Goal: Transaction & Acquisition: Book appointment/travel/reservation

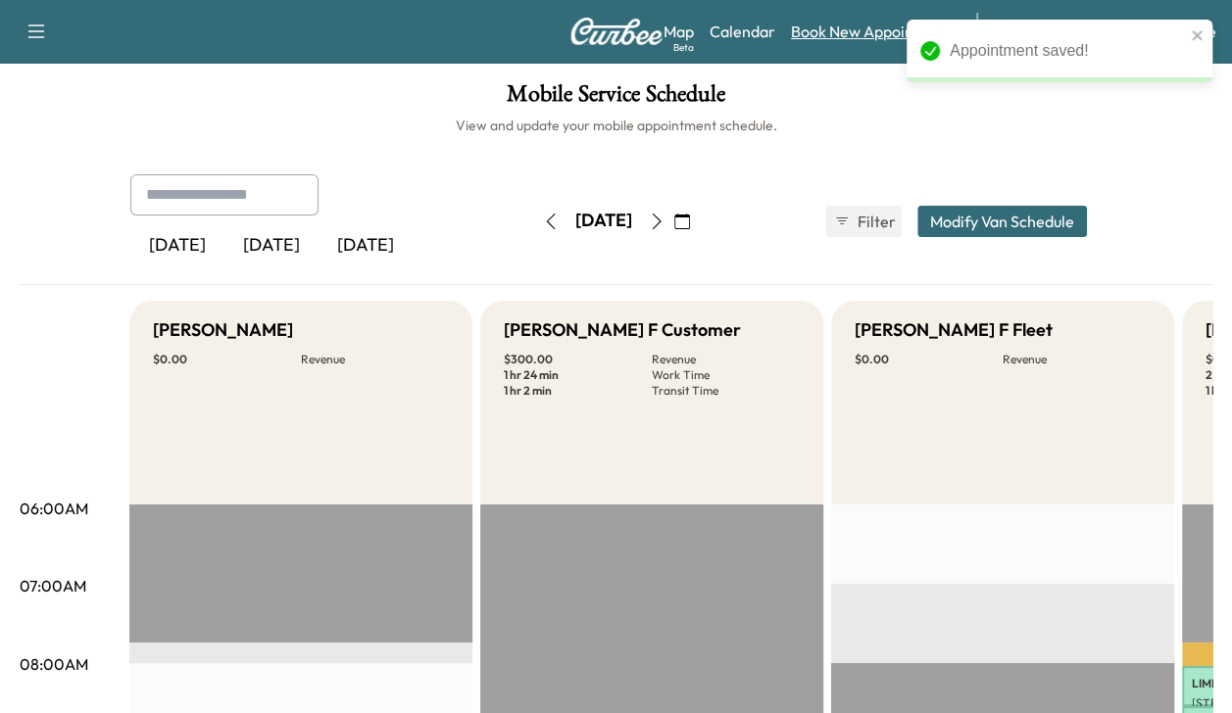
click at [864, 33] on link "Book New Appointment" at bounding box center [874, 32] width 166 height 24
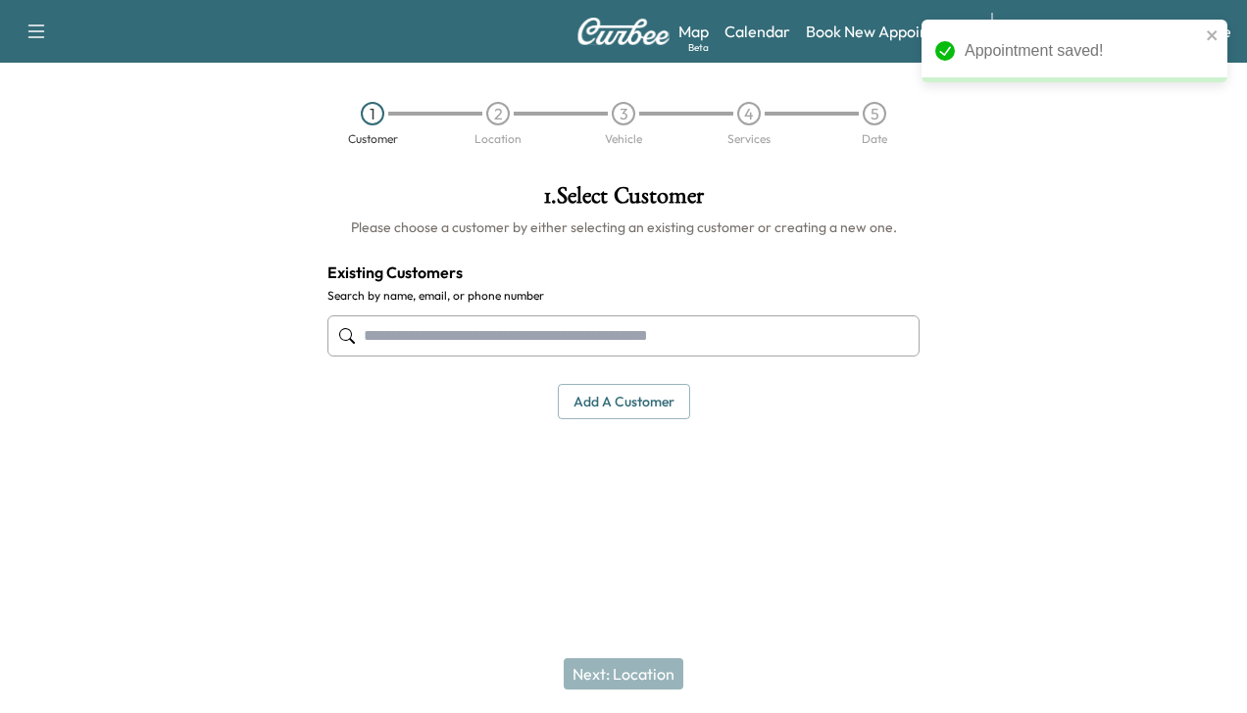
click at [700, 335] on input "text" at bounding box center [623, 336] width 592 height 41
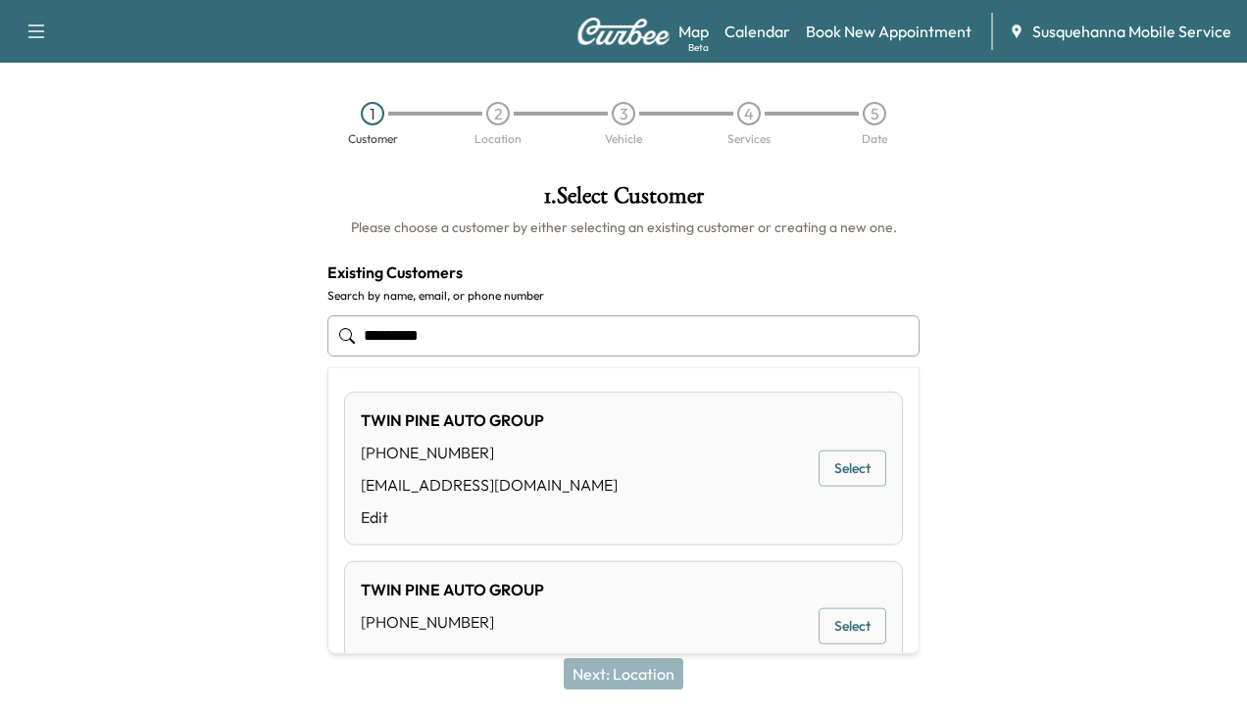
click at [818, 471] on button "Select" at bounding box center [852, 469] width 68 height 36
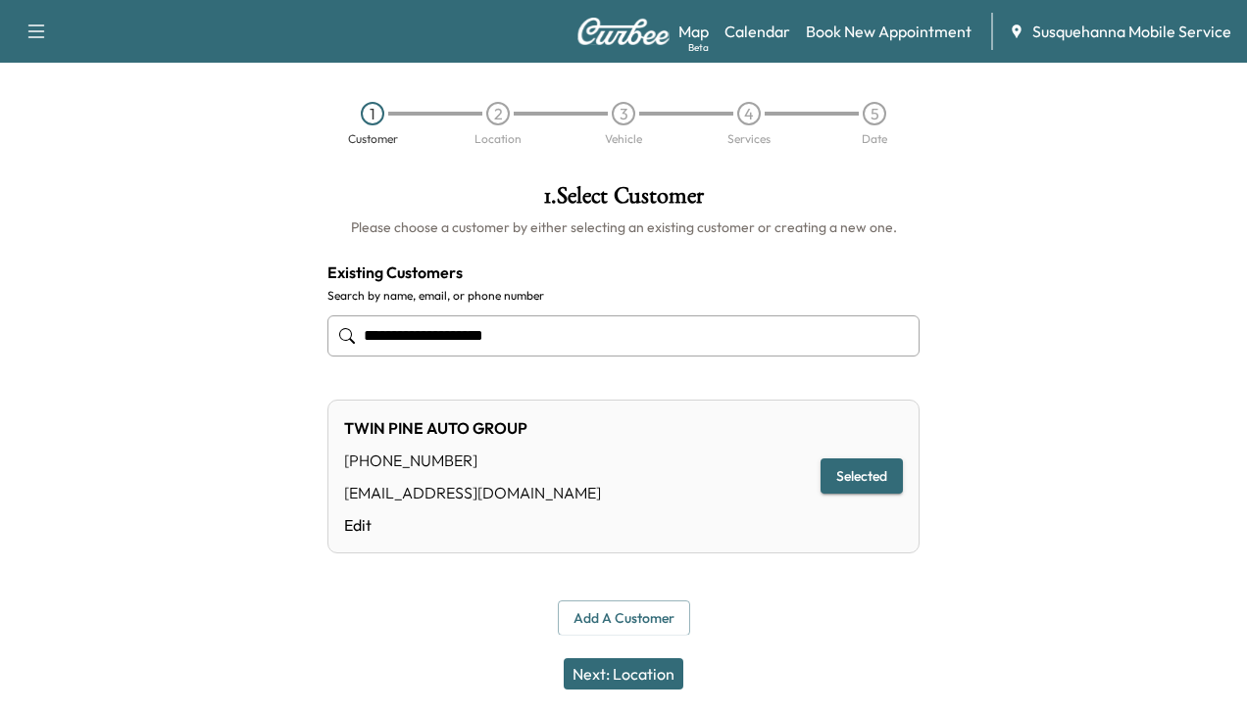
type input "**********"
click at [604, 672] on button "Next: Location" at bounding box center [624, 674] width 120 height 31
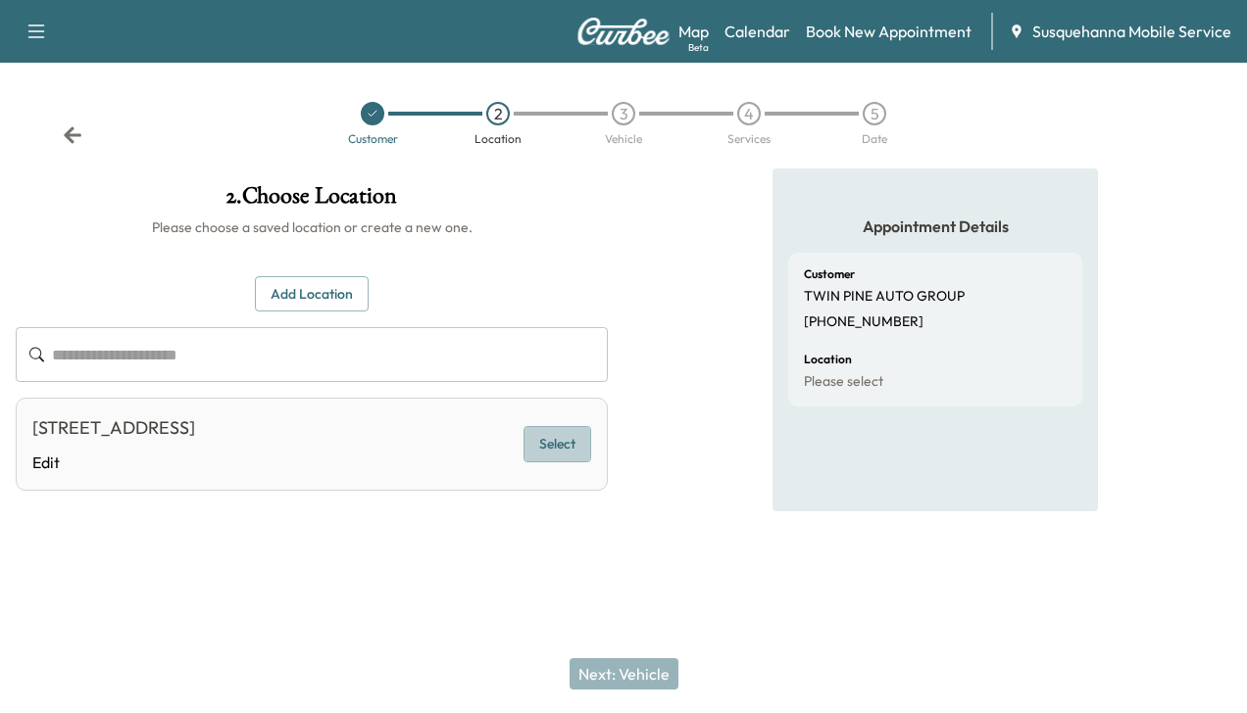
click at [549, 451] on button "Select" at bounding box center [557, 444] width 68 height 36
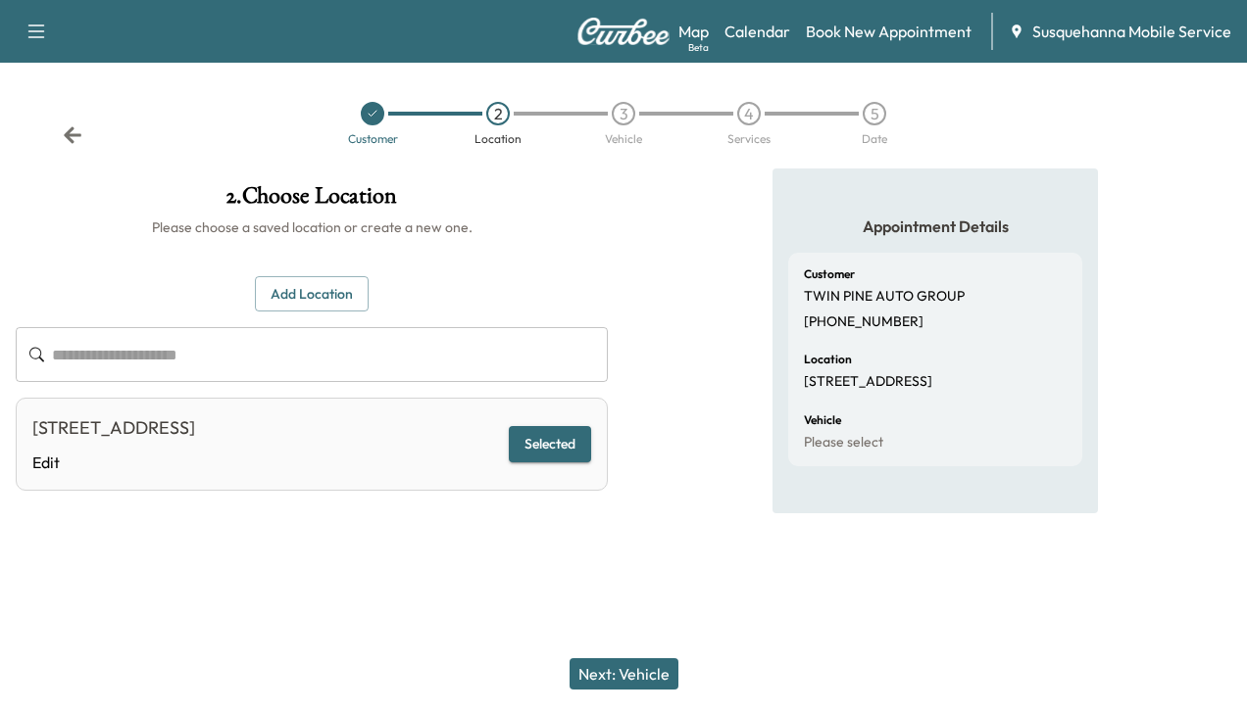
click at [636, 662] on button "Next: Vehicle" at bounding box center [623, 674] width 109 height 31
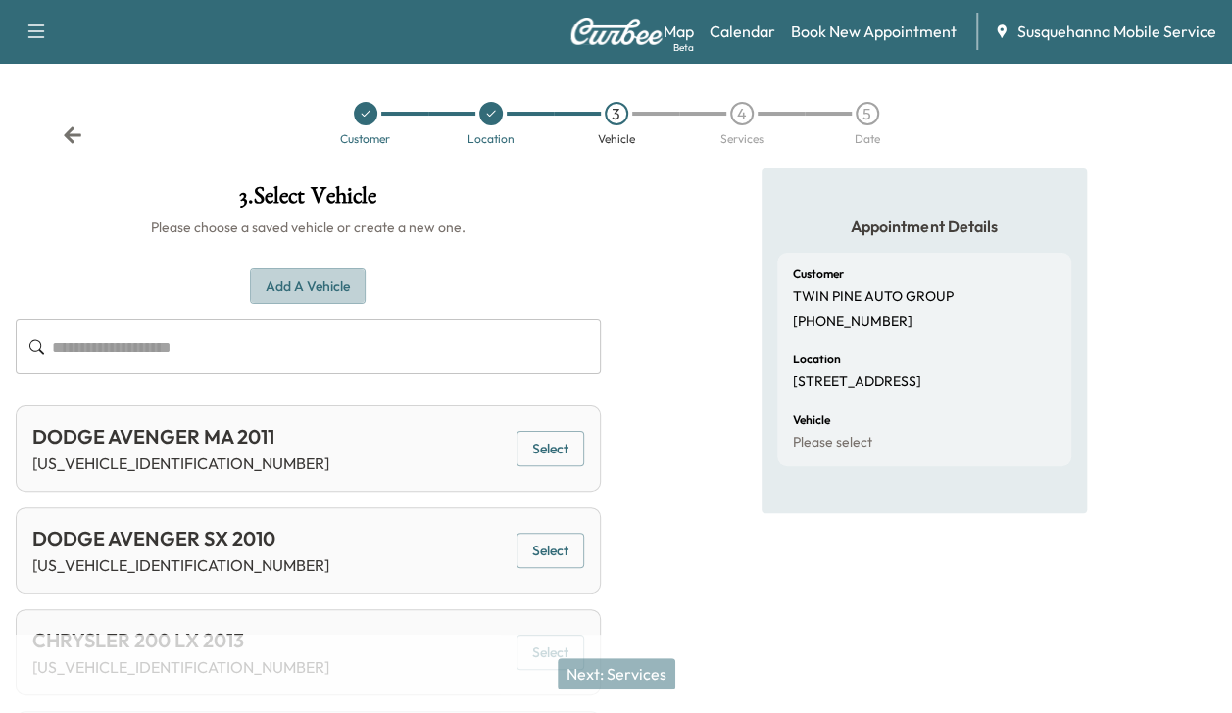
click at [335, 288] on button "Add a Vehicle" at bounding box center [308, 287] width 116 height 36
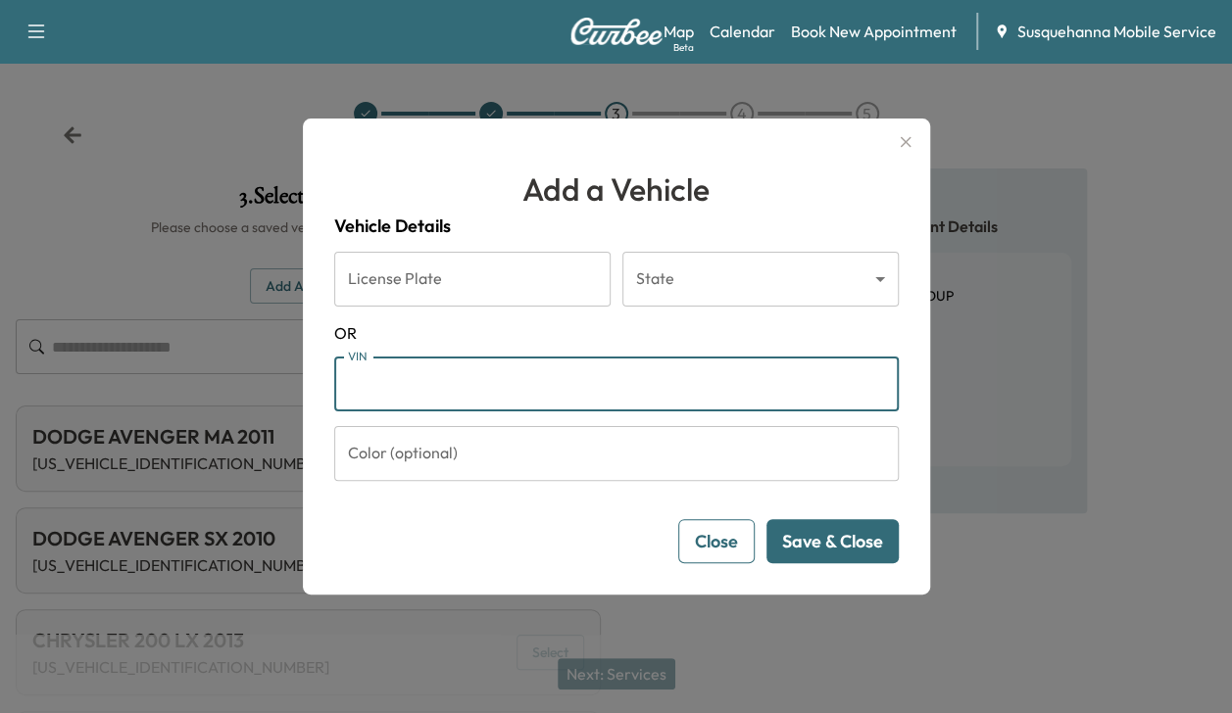
click at [380, 382] on input "VIN" at bounding box center [616, 384] width 564 height 55
type input "**********"
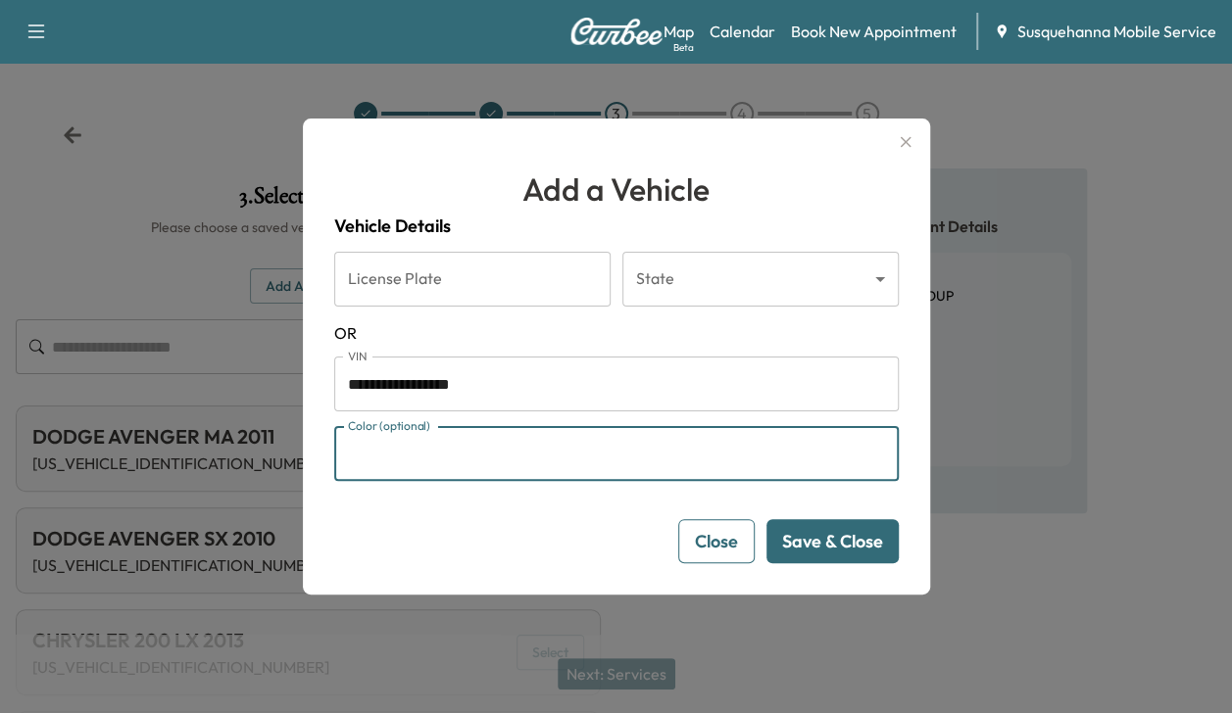
click at [842, 468] on input "Color (optional)" at bounding box center [616, 453] width 564 height 55
type input "*****"
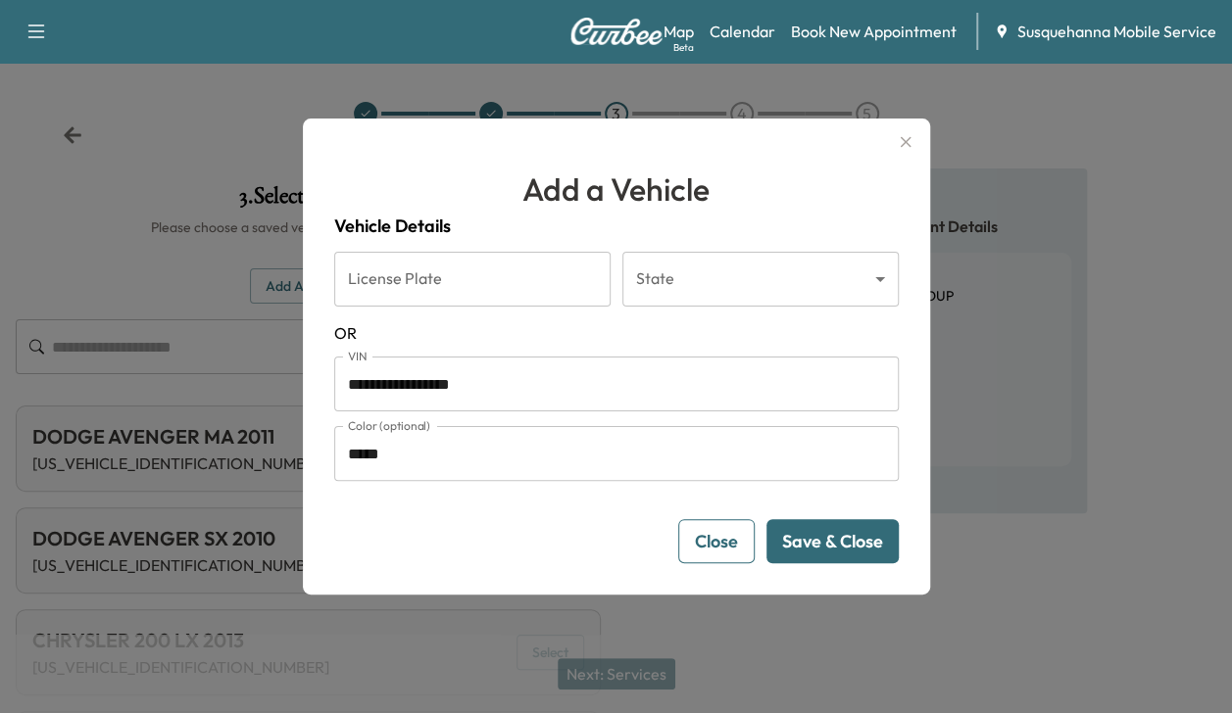
click at [857, 537] on button "Save & Close" at bounding box center [832, 541] width 132 height 44
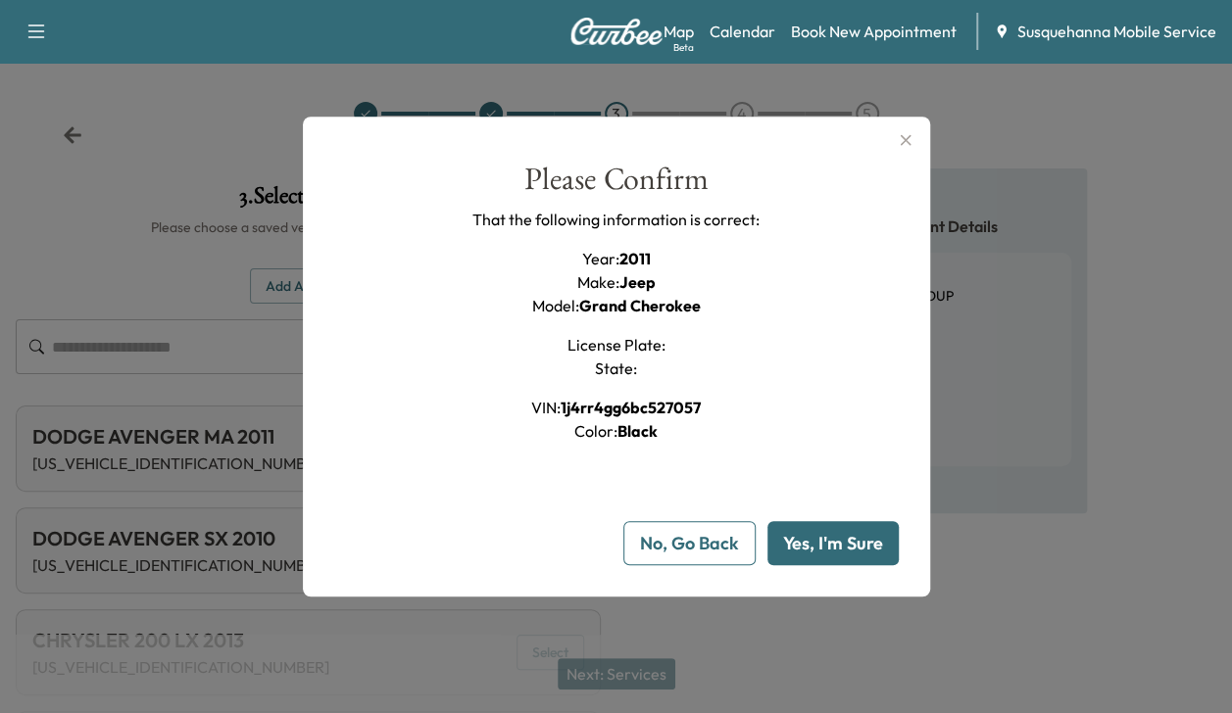
click at [857, 537] on button "Yes, I'm Sure" at bounding box center [832, 543] width 131 height 44
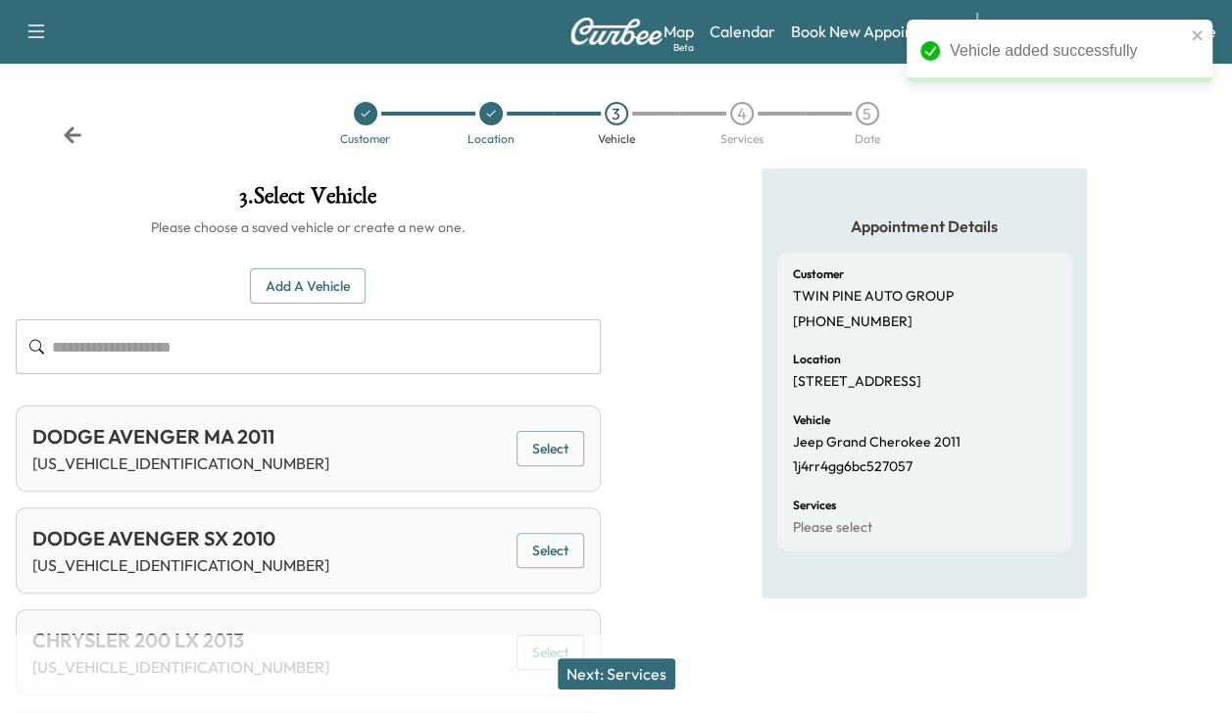
click at [642, 671] on button "Next: Services" at bounding box center [617, 674] width 118 height 31
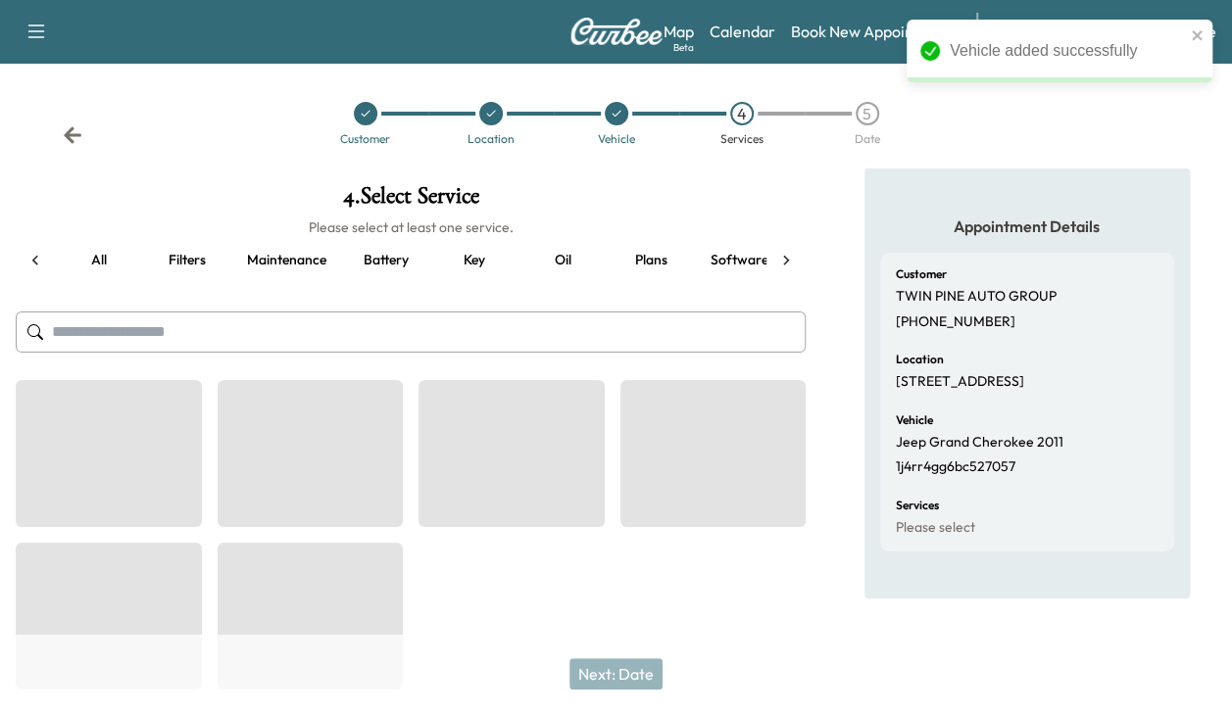
scroll to position [0, 74]
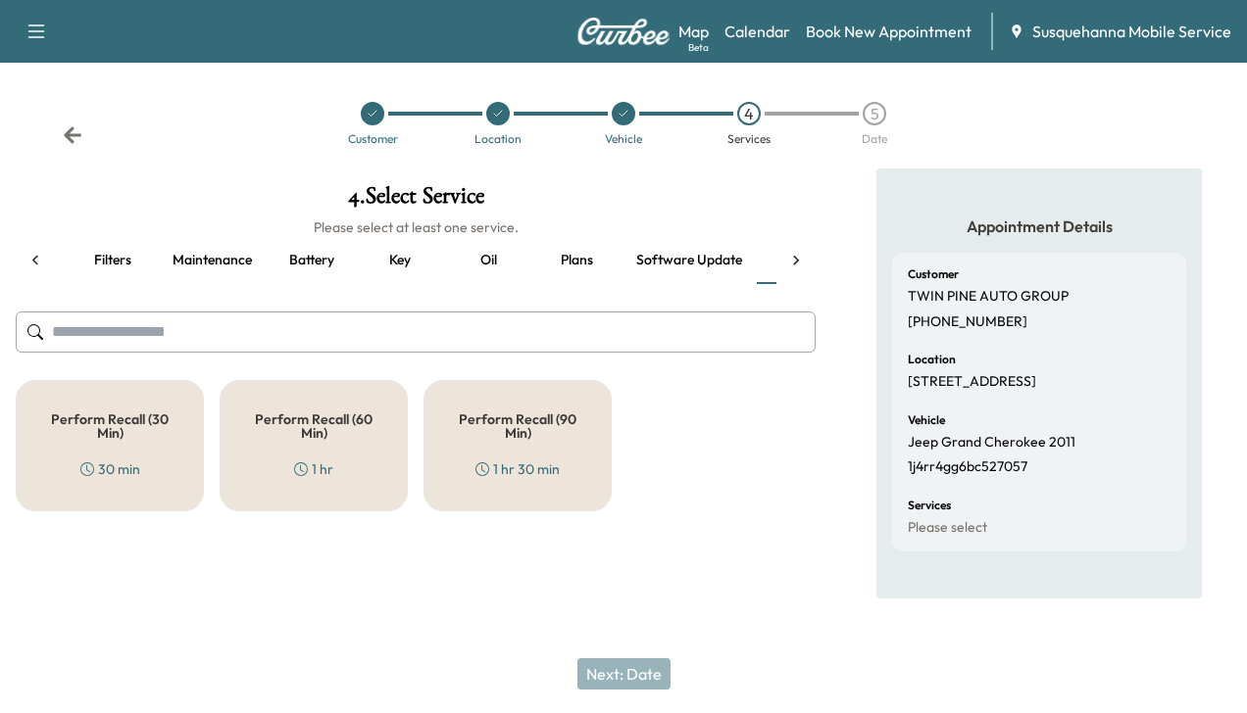
click at [155, 428] on h5 "Perform Recall (30 Min)" at bounding box center [109, 426] width 123 height 27
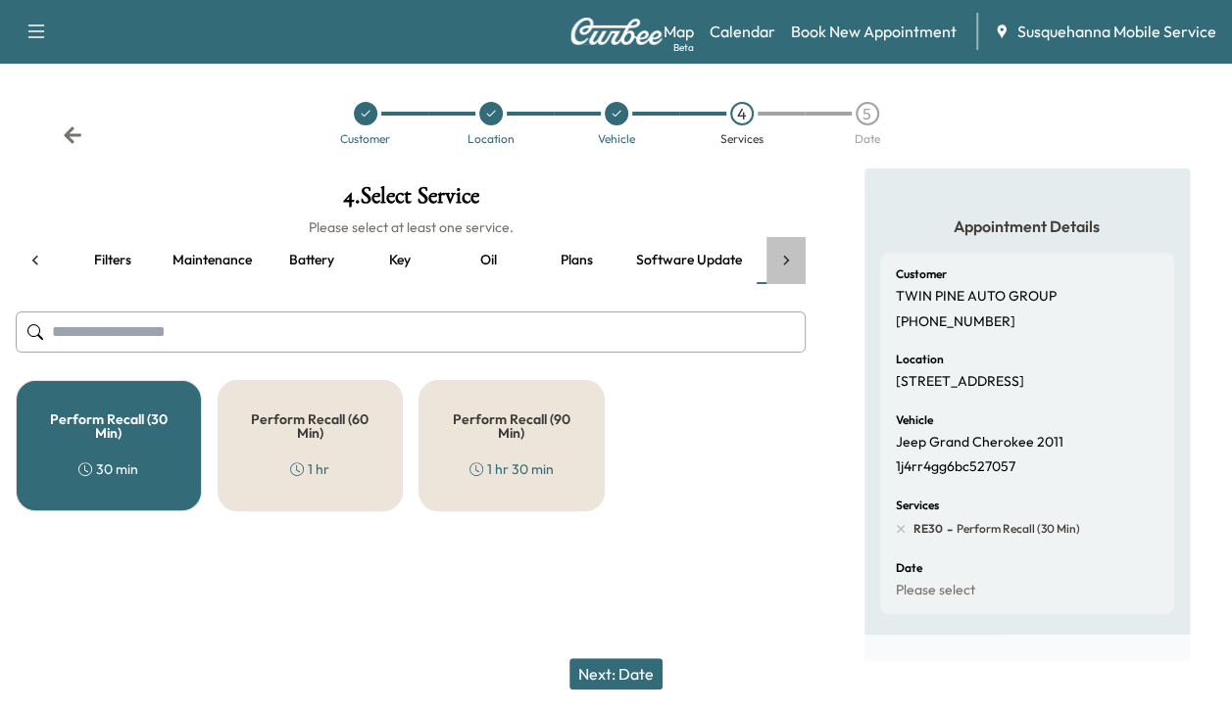
click at [786, 257] on icon at bounding box center [786, 261] width 20 height 20
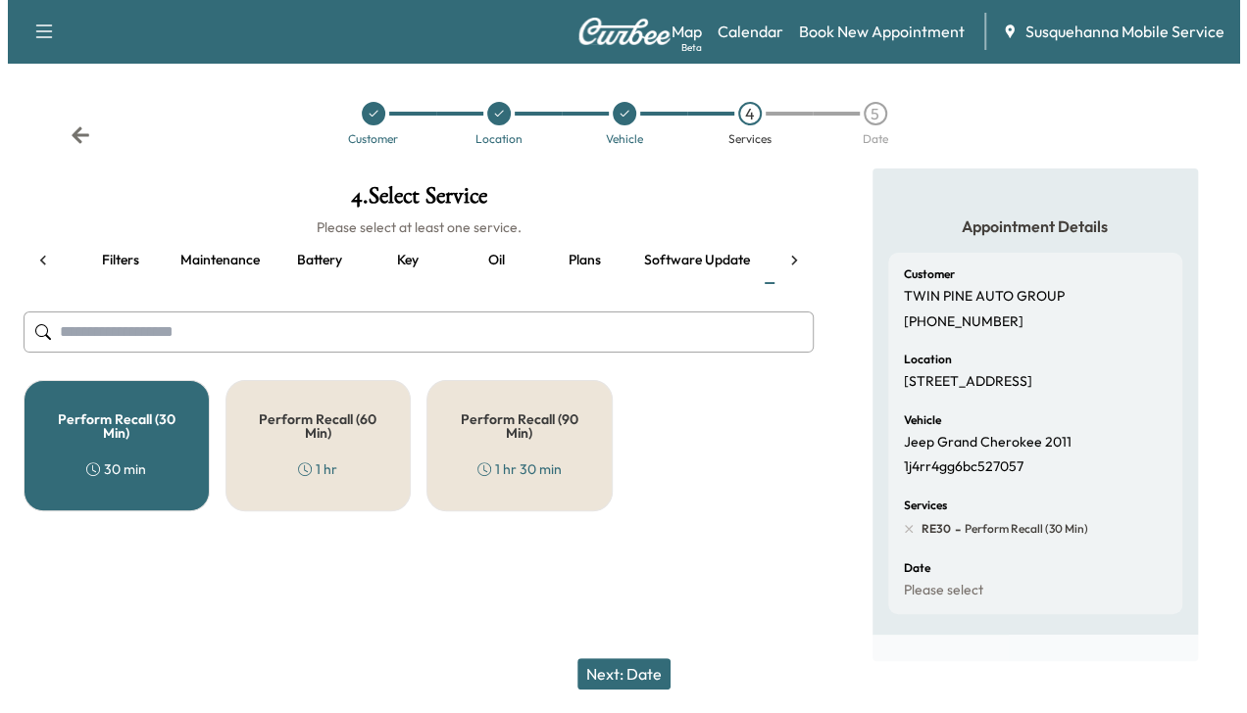
scroll to position [0, 337]
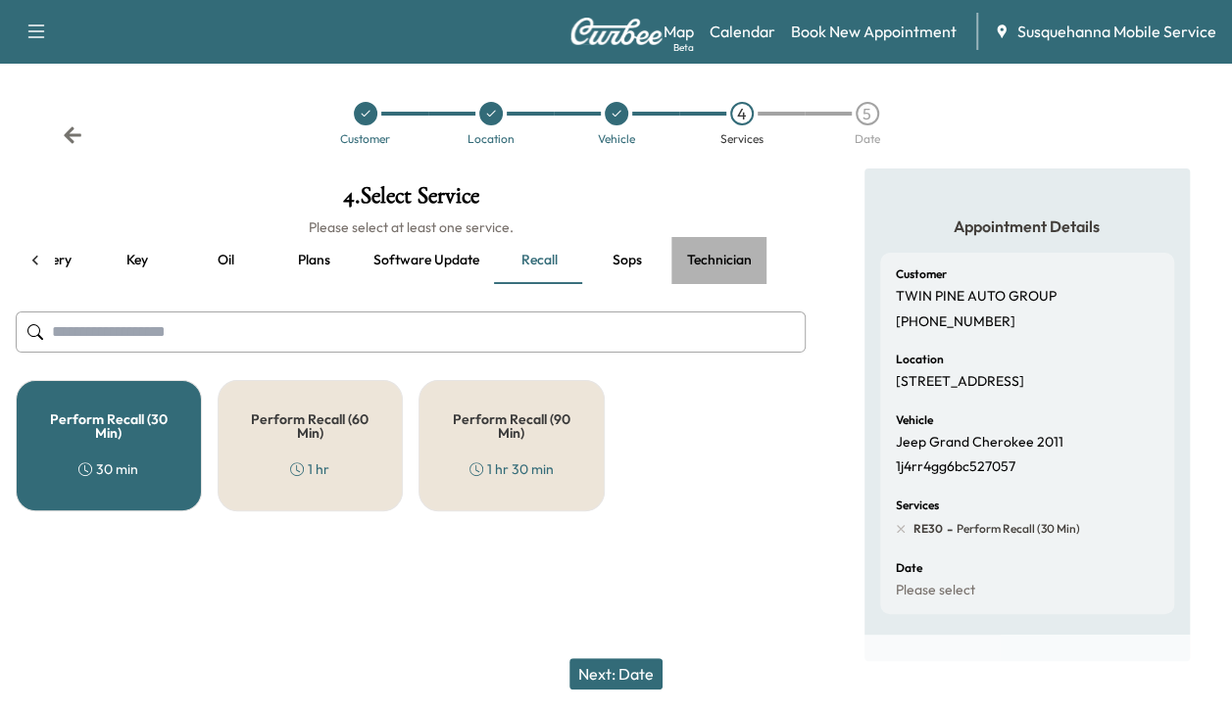
click at [713, 253] on button "Technician" at bounding box center [719, 260] width 96 height 47
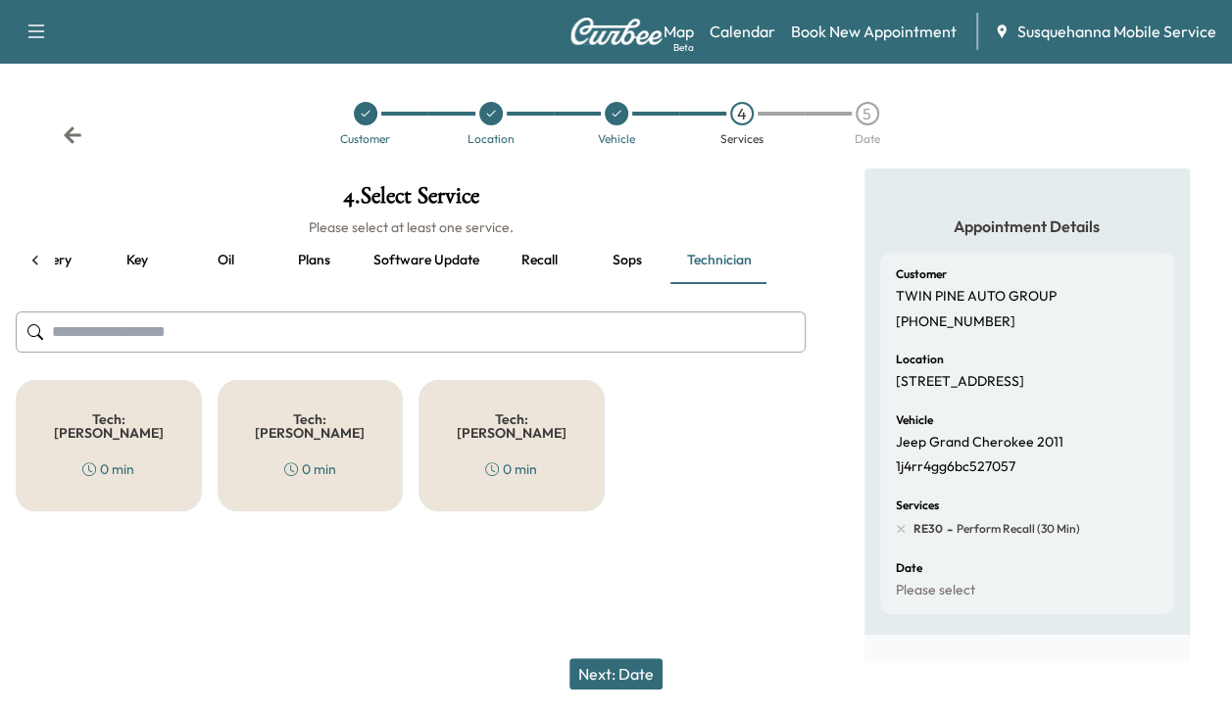
click at [97, 441] on div "Tech: Colton M 0 min" at bounding box center [109, 445] width 186 height 131
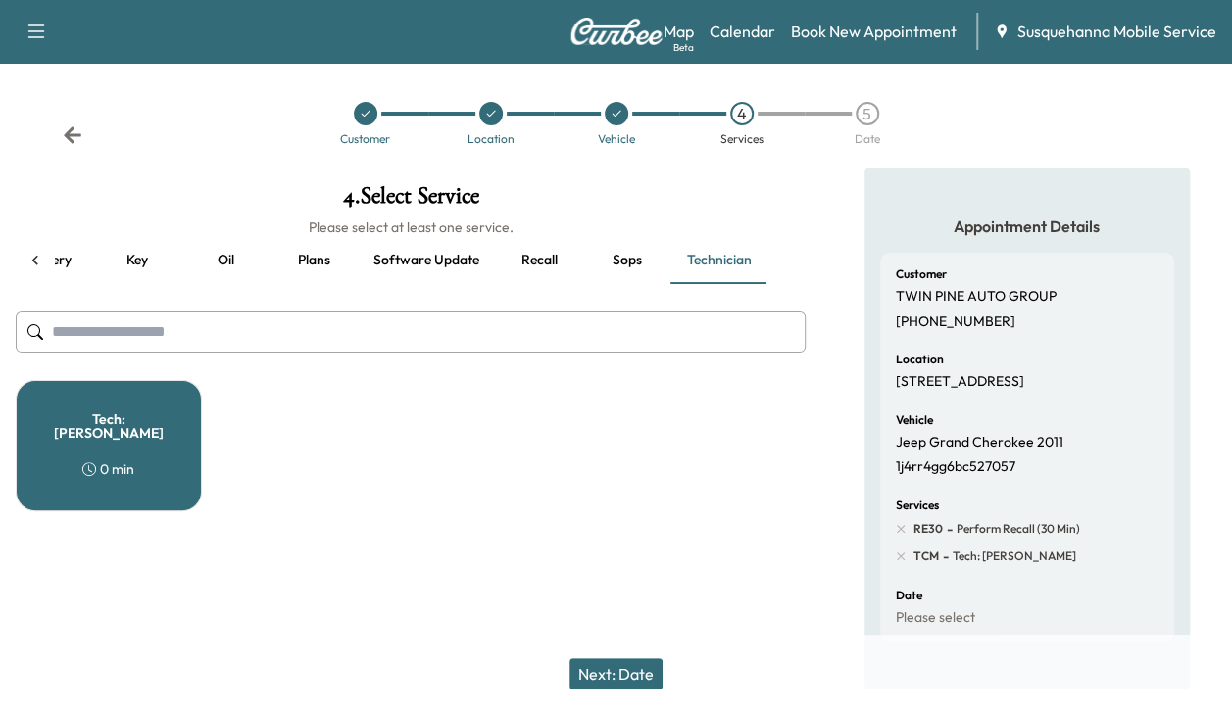
click at [623, 678] on button "Next: Date" at bounding box center [615, 674] width 93 height 31
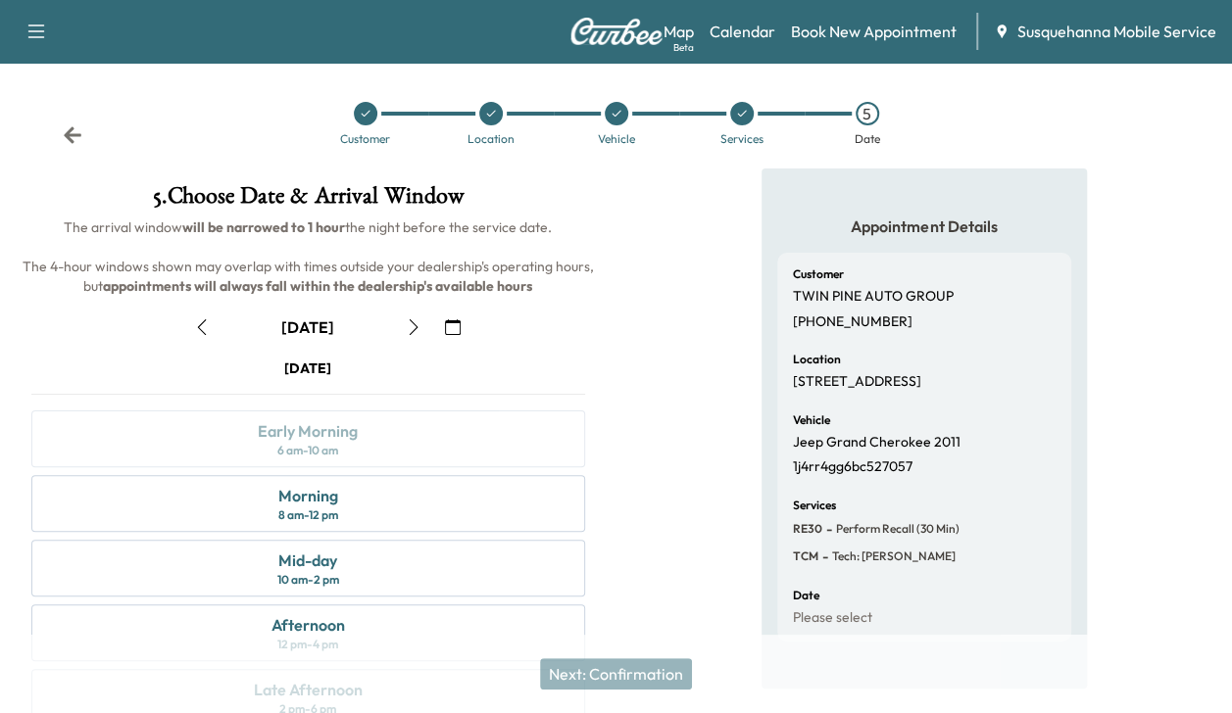
click at [623, 678] on div "Next: Confirmation" at bounding box center [616, 674] width 1232 height 78
click at [503, 518] on div "Morning 8 am - 12 pm" at bounding box center [308, 503] width 554 height 57
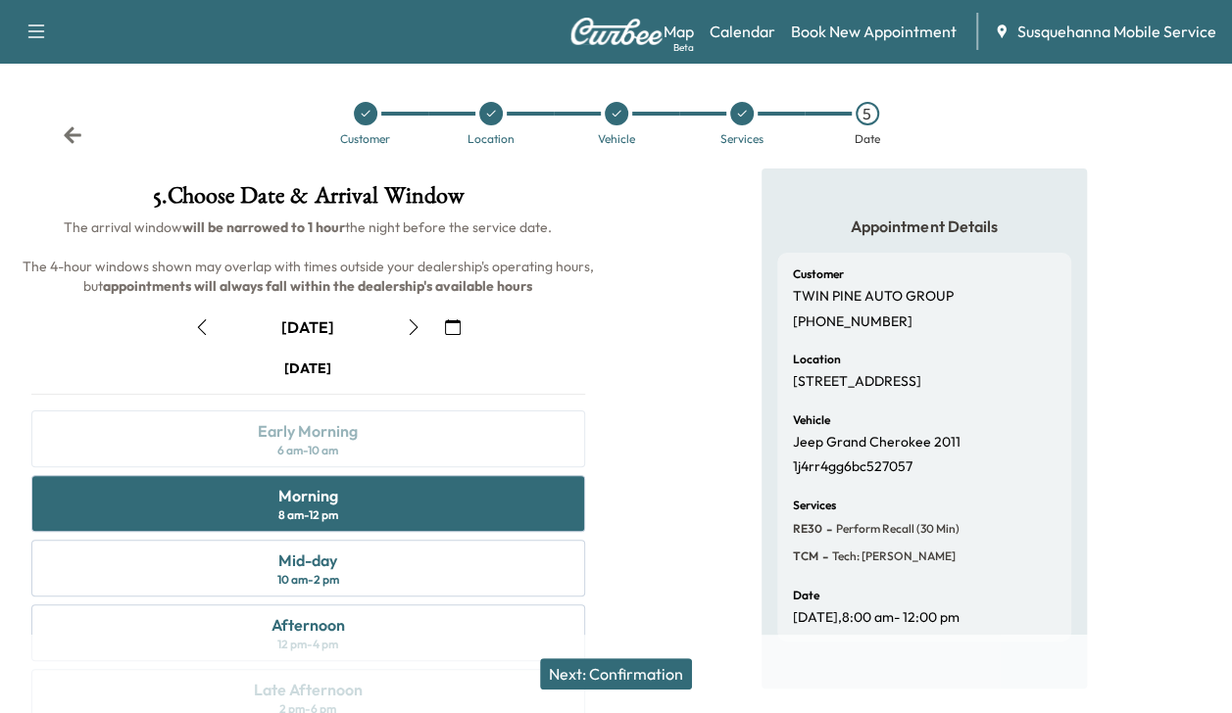
click at [632, 678] on button "Next: Confirmation" at bounding box center [616, 674] width 152 height 31
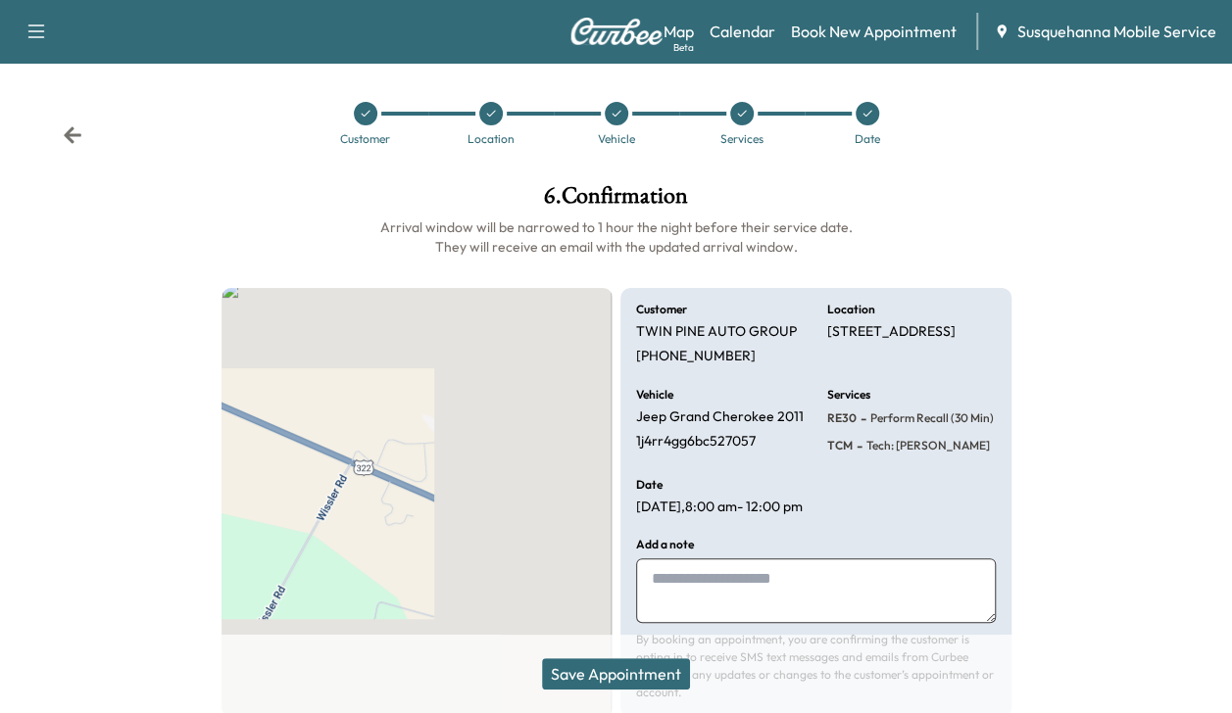
click at [632, 678] on button "Save Appointment" at bounding box center [616, 674] width 148 height 31
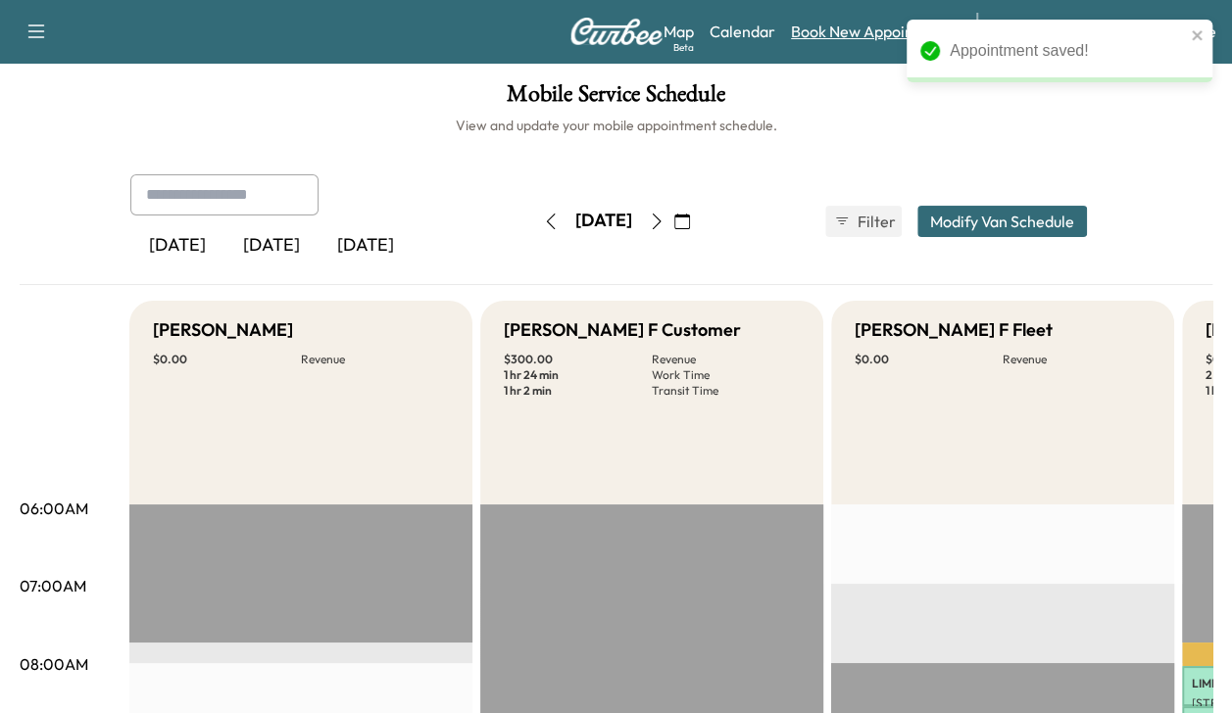
click at [855, 37] on link "Book New Appointment" at bounding box center [874, 32] width 166 height 24
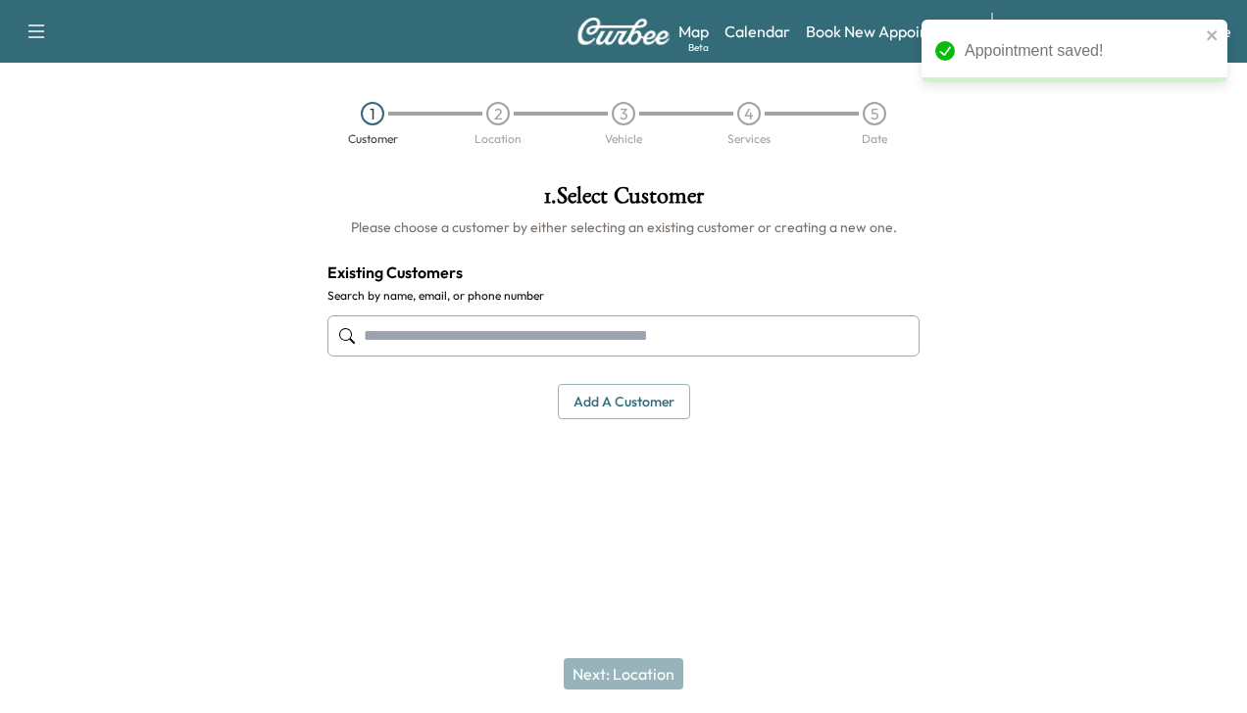
click at [586, 338] on input "text" at bounding box center [623, 336] width 592 height 41
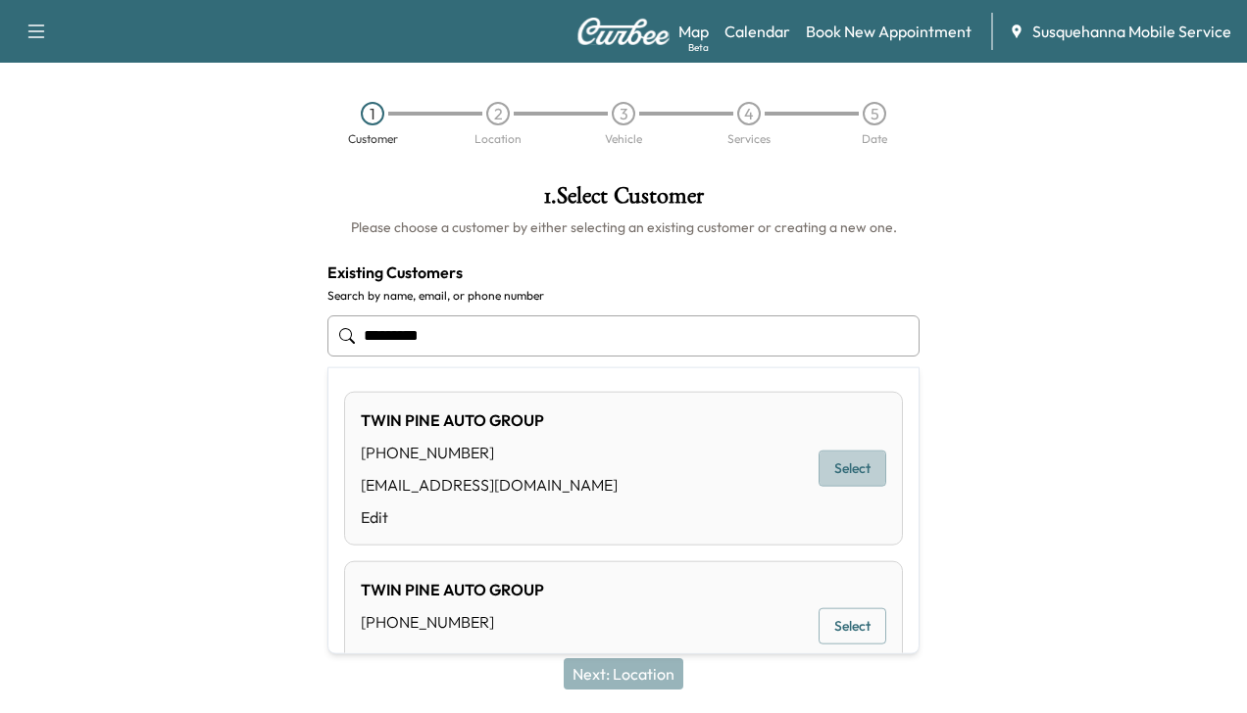
click at [837, 469] on button "Select" at bounding box center [852, 469] width 68 height 36
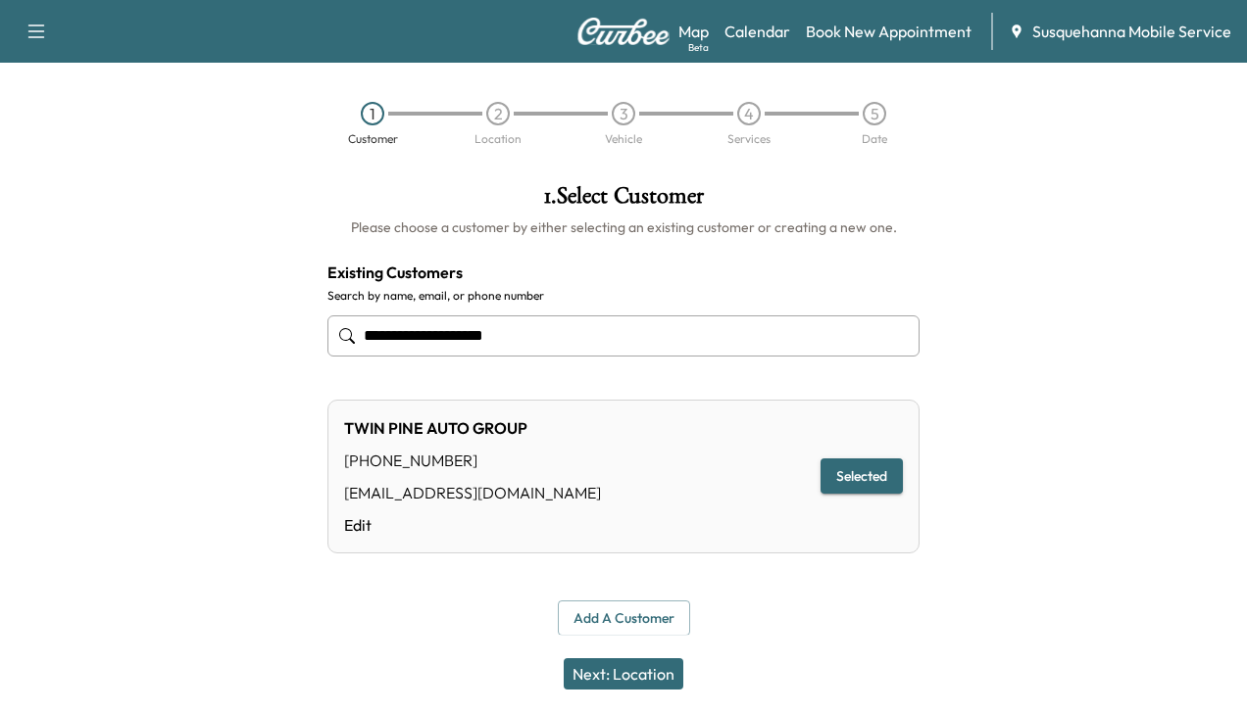
type input "**********"
click at [608, 676] on button "Next: Location" at bounding box center [624, 674] width 120 height 31
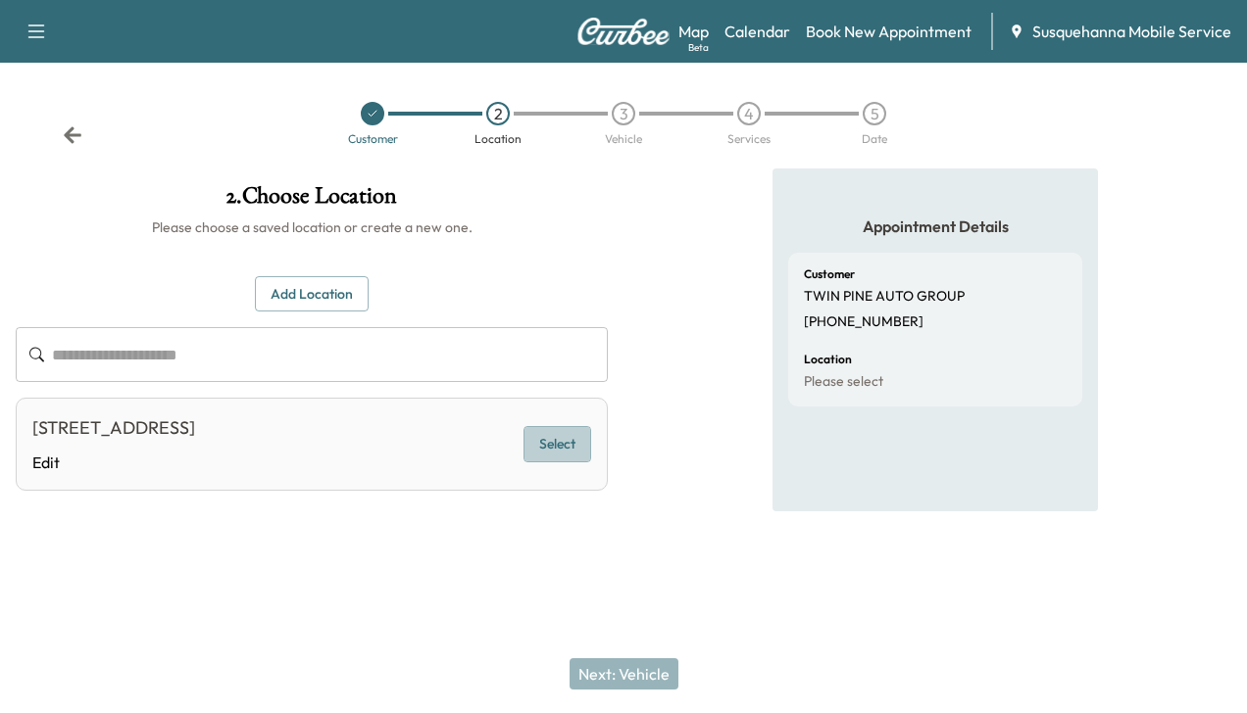
click at [555, 438] on button "Select" at bounding box center [557, 444] width 68 height 36
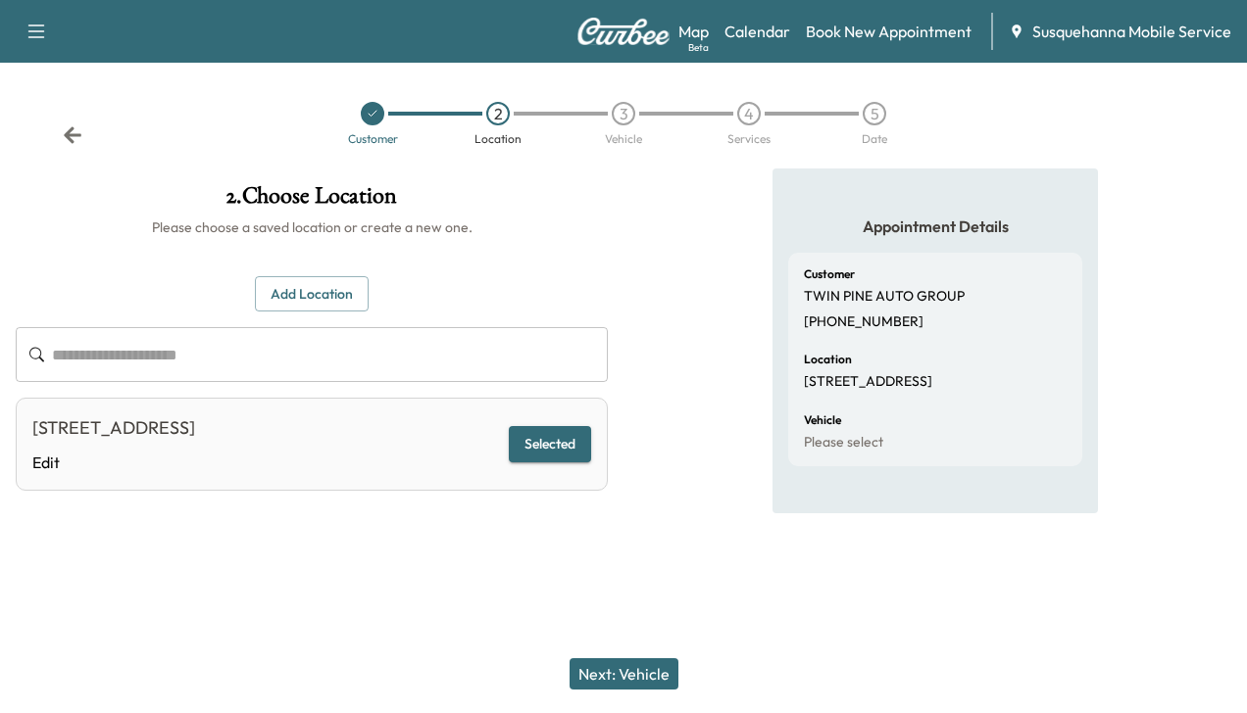
click at [657, 674] on button "Next: Vehicle" at bounding box center [623, 674] width 109 height 31
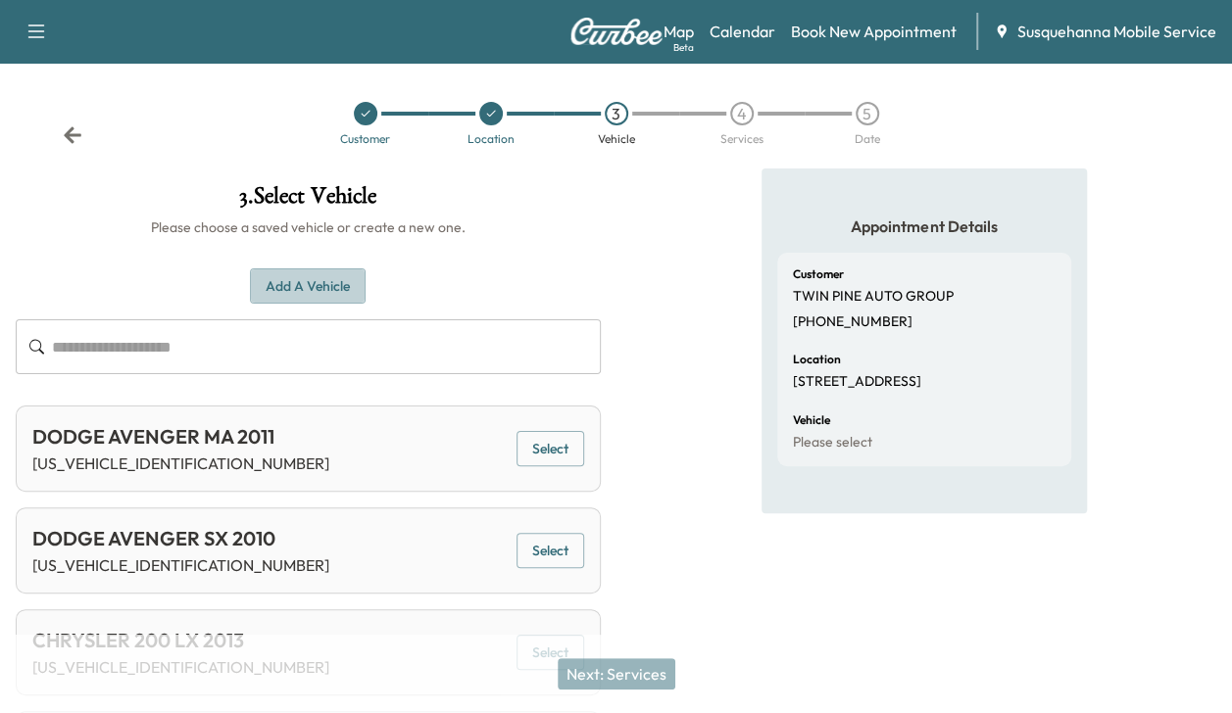
click at [273, 278] on button "Add a Vehicle" at bounding box center [308, 287] width 116 height 36
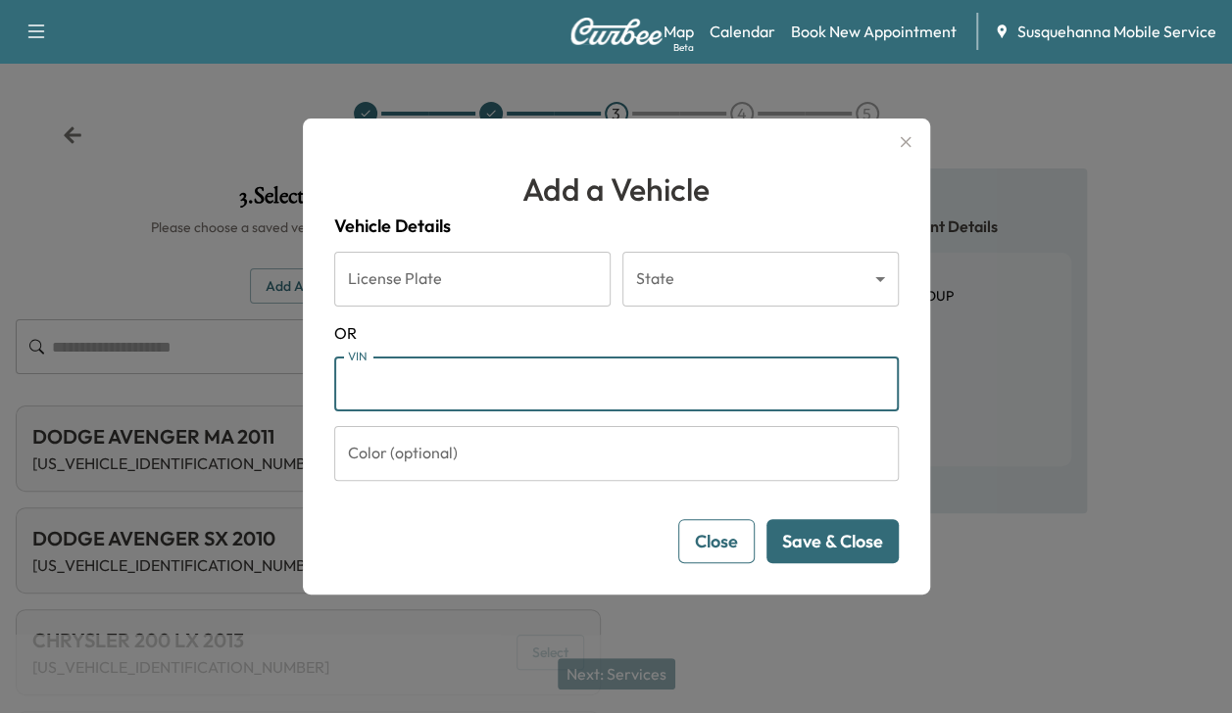
click at [363, 382] on input "VIN" at bounding box center [616, 384] width 564 height 55
type input "**********"
click at [414, 461] on input "Color (optional)" at bounding box center [616, 453] width 564 height 55
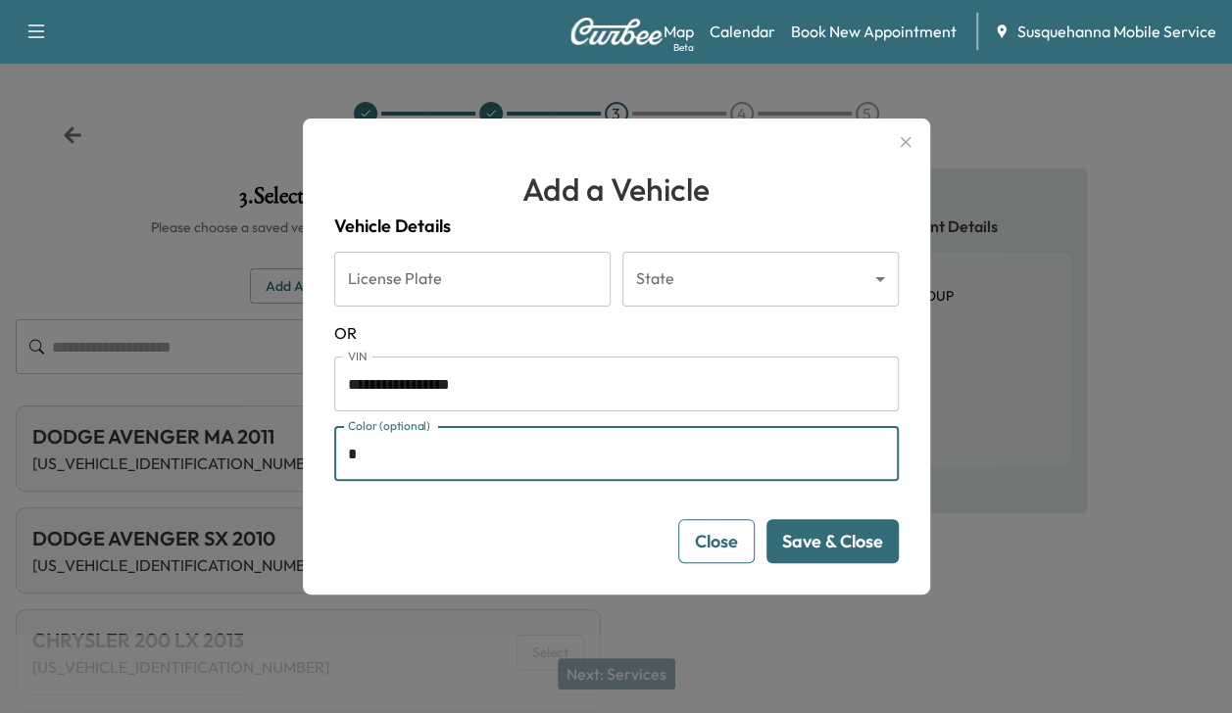
type input "*****"
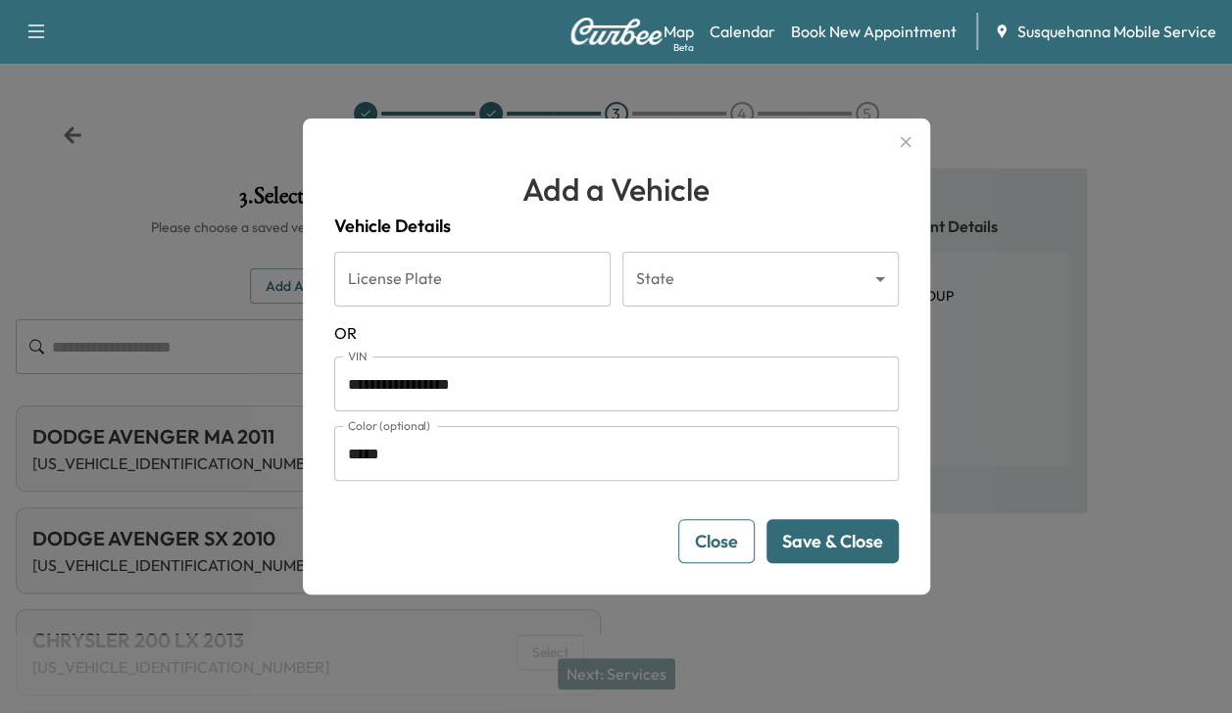
click at [823, 541] on button "Save & Close" at bounding box center [832, 541] width 132 height 44
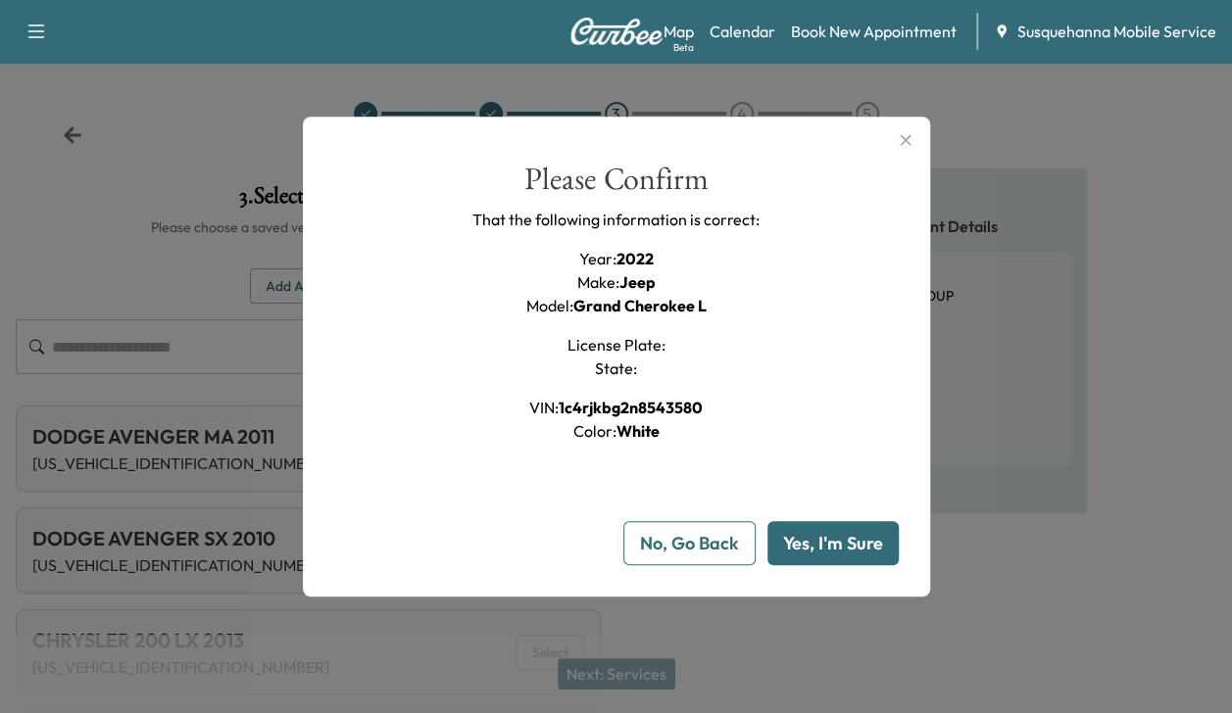
click at [823, 541] on button "Yes, I'm Sure" at bounding box center [832, 543] width 131 height 44
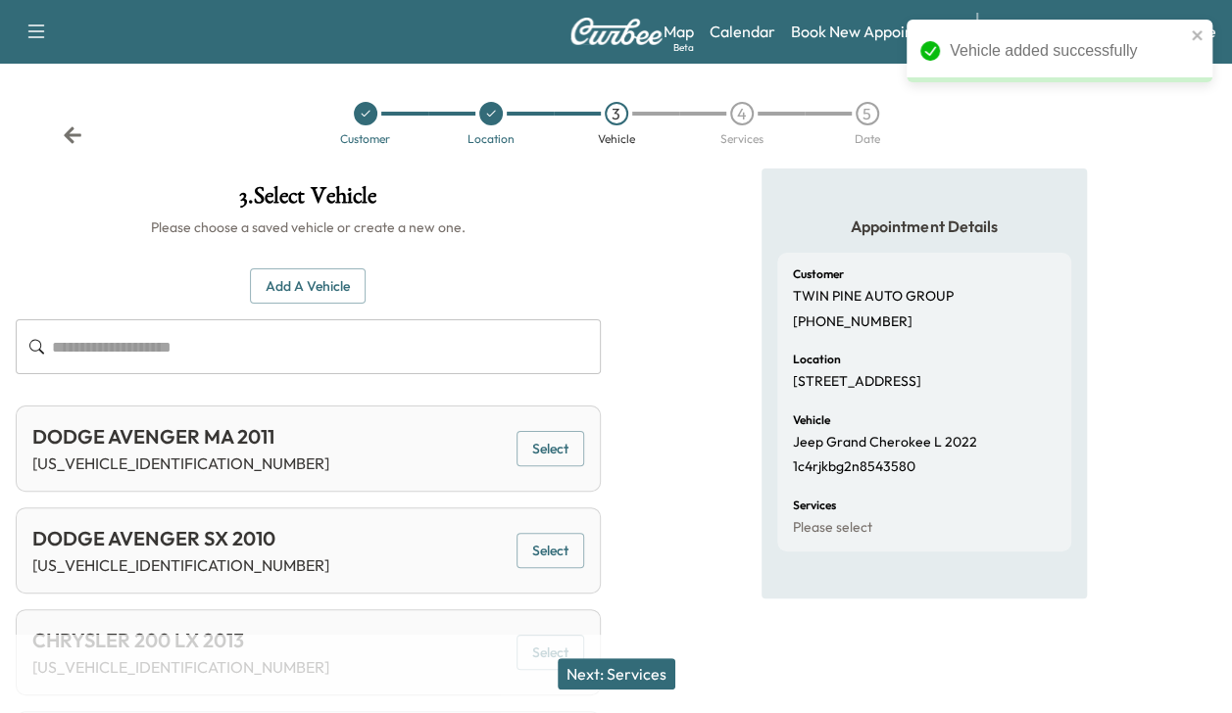
click at [650, 663] on button "Next: Services" at bounding box center [617, 674] width 118 height 31
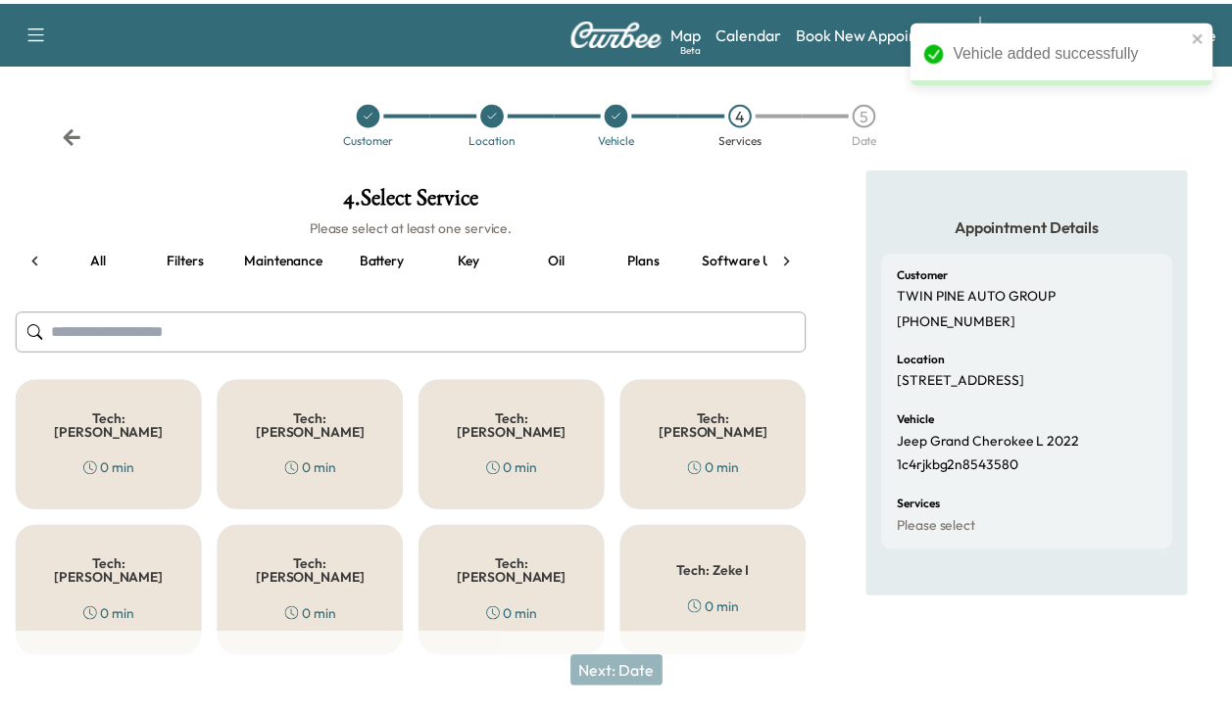
scroll to position [0, 249]
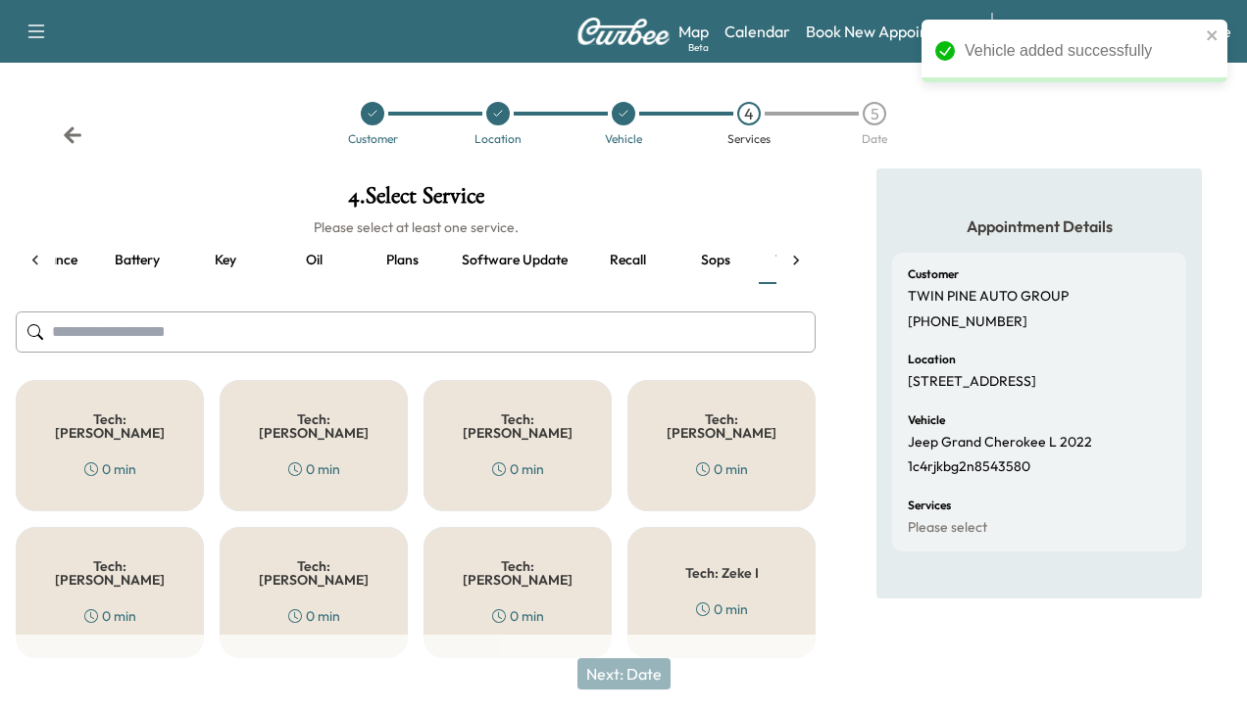
click at [564, 420] on div "Tech: Colton M 0 min" at bounding box center [517, 445] width 188 height 131
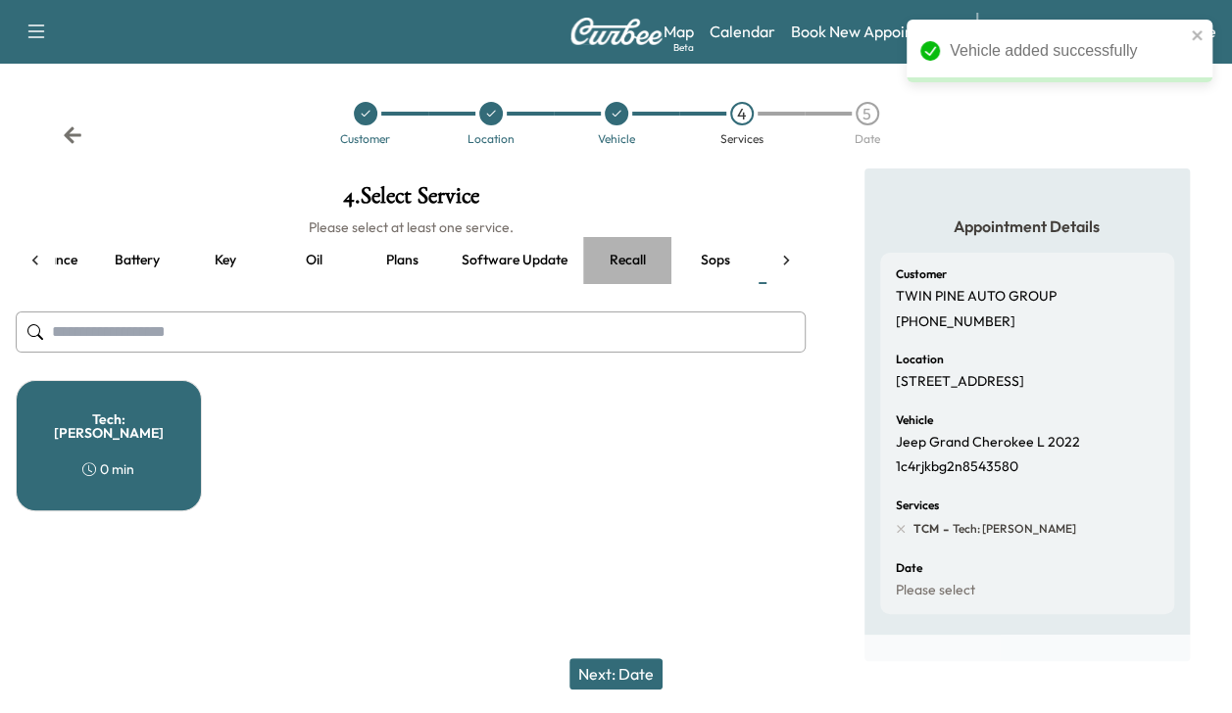
click at [633, 259] on button "Recall" at bounding box center [627, 260] width 88 height 47
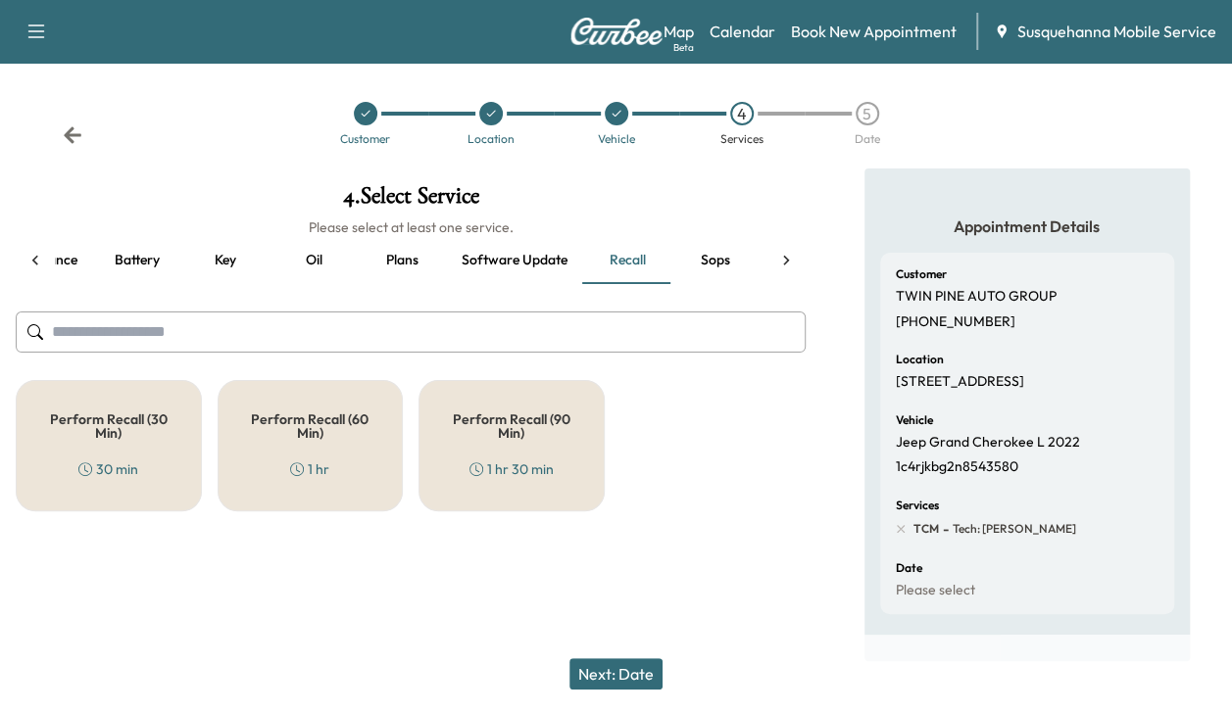
click at [163, 416] on h5 "Perform Recall (30 Min)" at bounding box center [109, 426] width 122 height 27
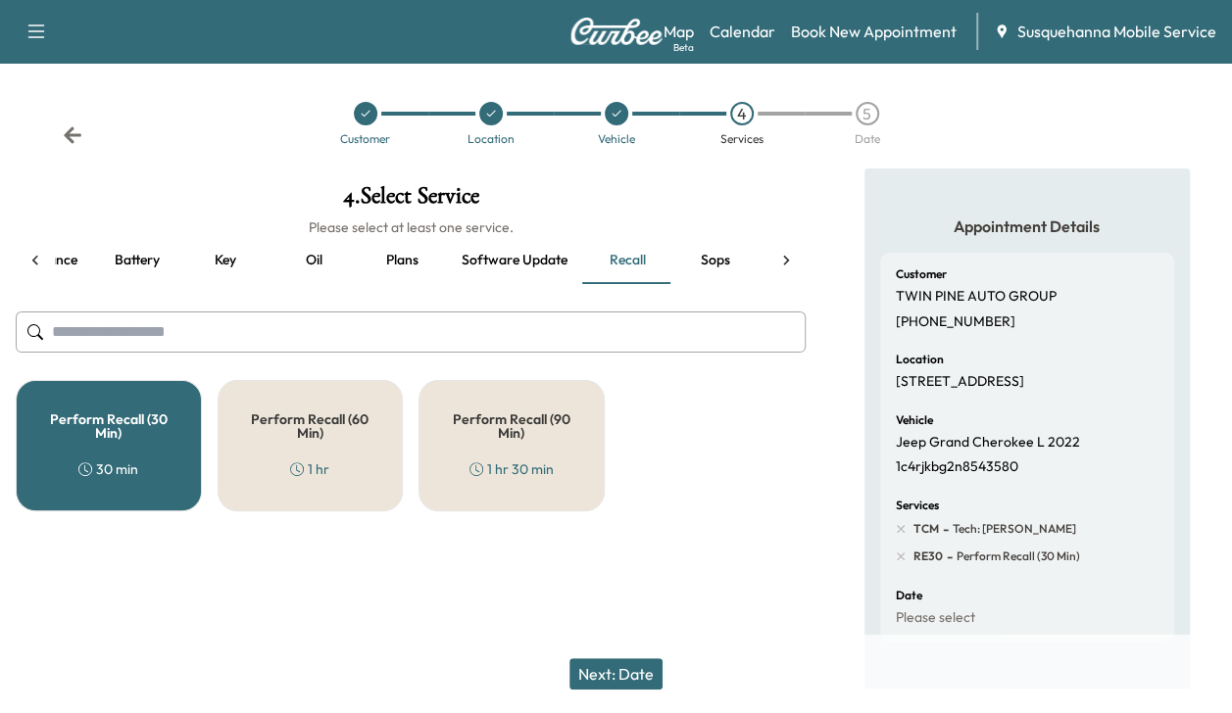
click at [608, 663] on button "Next: Date" at bounding box center [615, 674] width 93 height 31
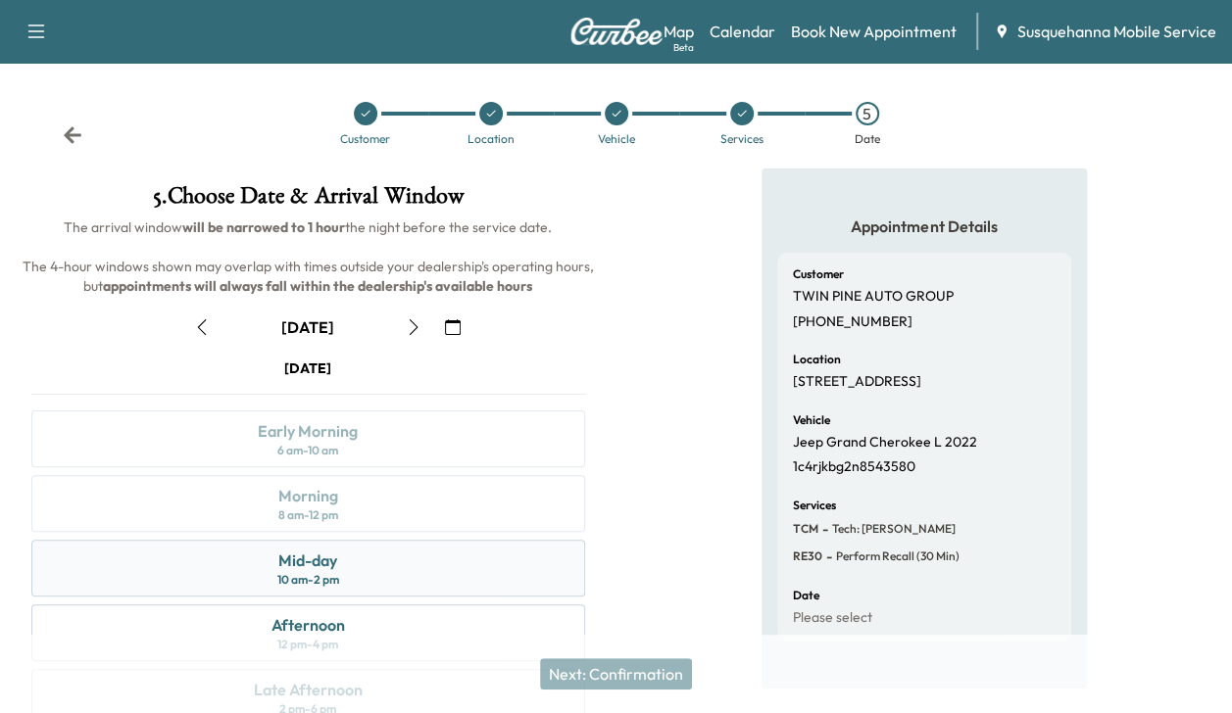
click at [416, 564] on div "Mid-day 10 am - 2 pm" at bounding box center [308, 568] width 554 height 57
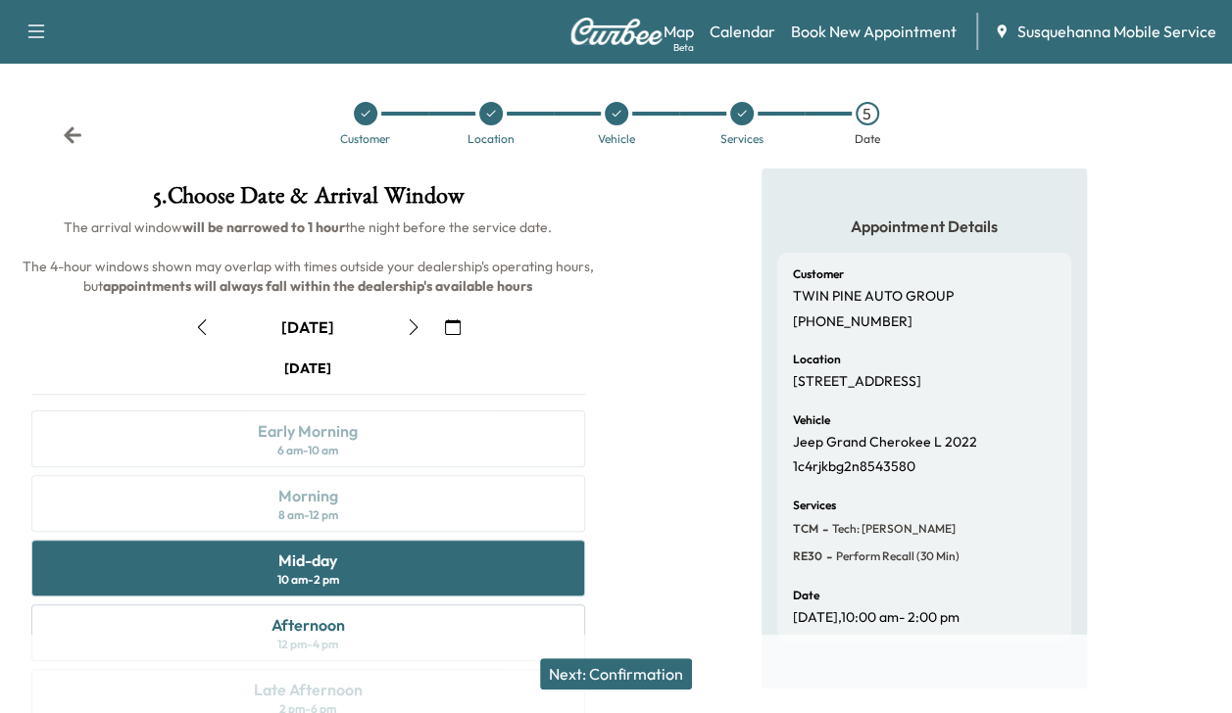
click at [611, 676] on button "Next: Confirmation" at bounding box center [616, 674] width 152 height 31
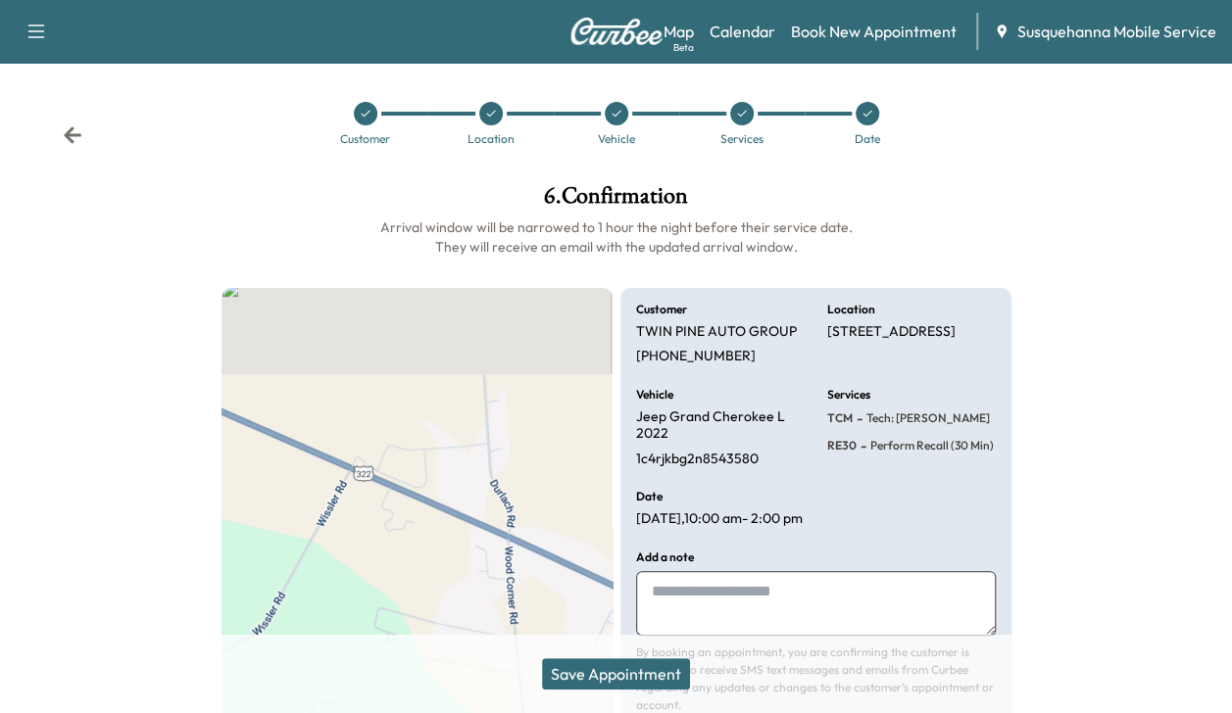
click at [611, 676] on button "Save Appointment" at bounding box center [616, 674] width 148 height 31
